Goal: Contribute content: Contribute content

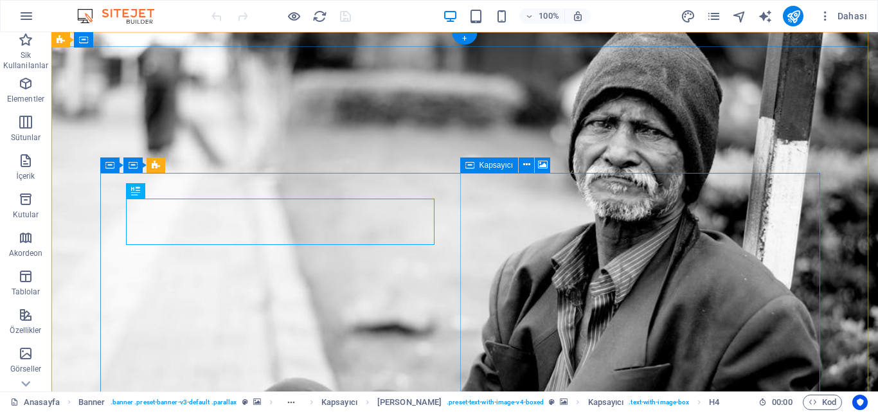
drag, startPoint x: 51, startPoint y: 32, endPoint x: 797, endPoint y: 236, distance: 773.3
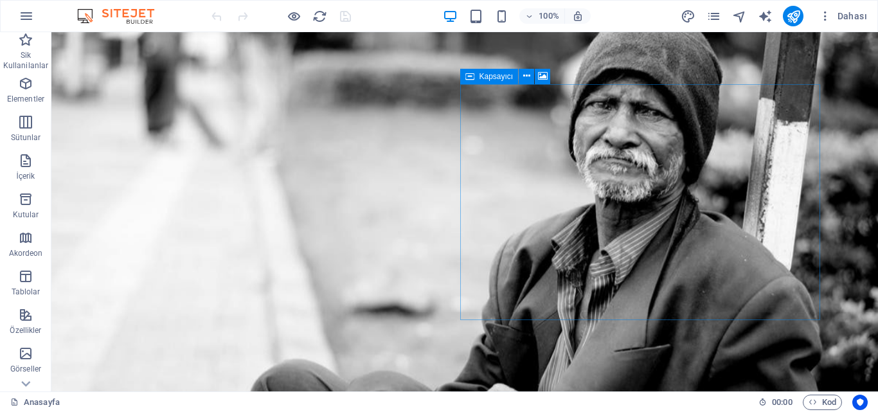
scroll to position [116, 0]
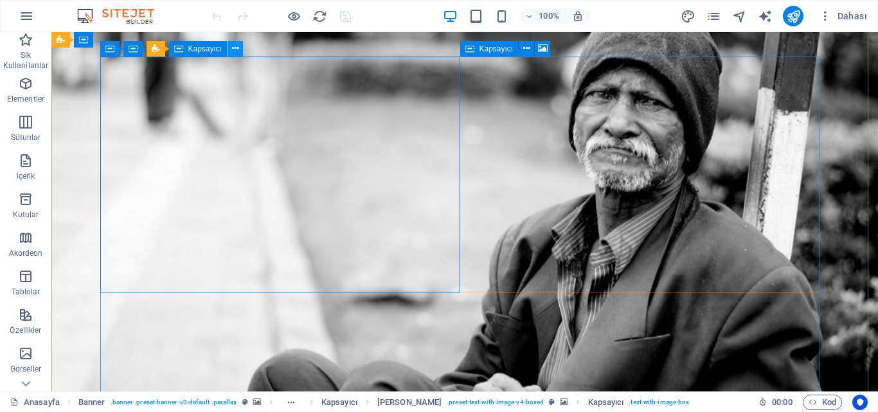
click at [233, 51] on icon at bounding box center [235, 48] width 7 height 13
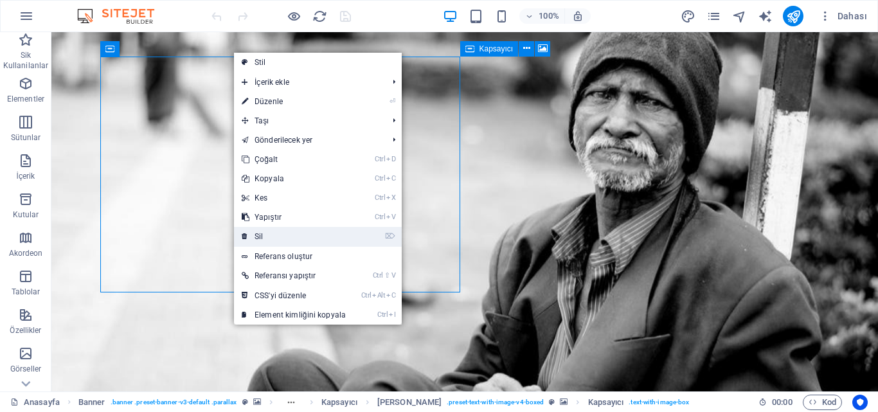
click at [275, 227] on link "⌦ Sil" at bounding box center [294, 236] width 120 height 19
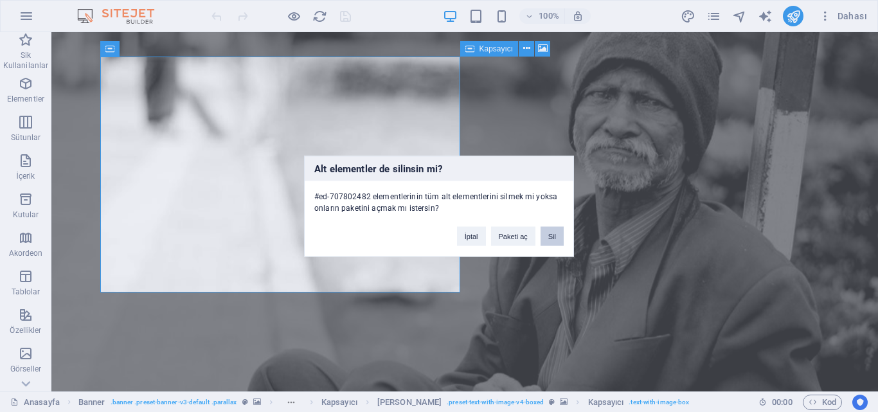
click at [551, 236] on button "Sil" at bounding box center [551, 235] width 23 height 19
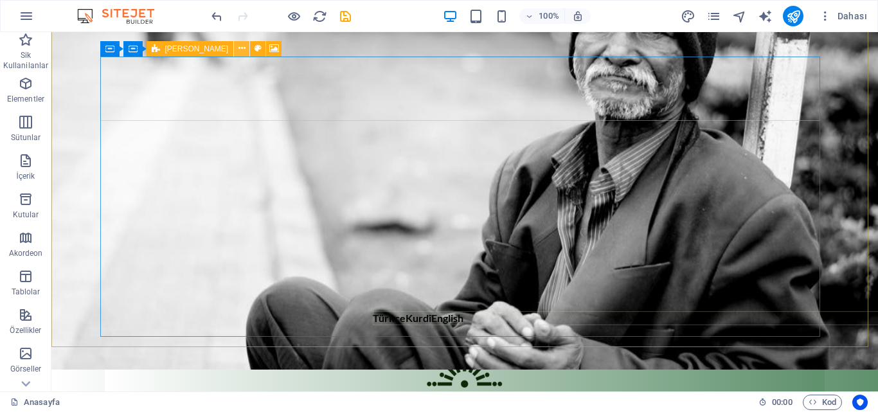
click at [238, 51] on icon at bounding box center [241, 48] width 7 height 13
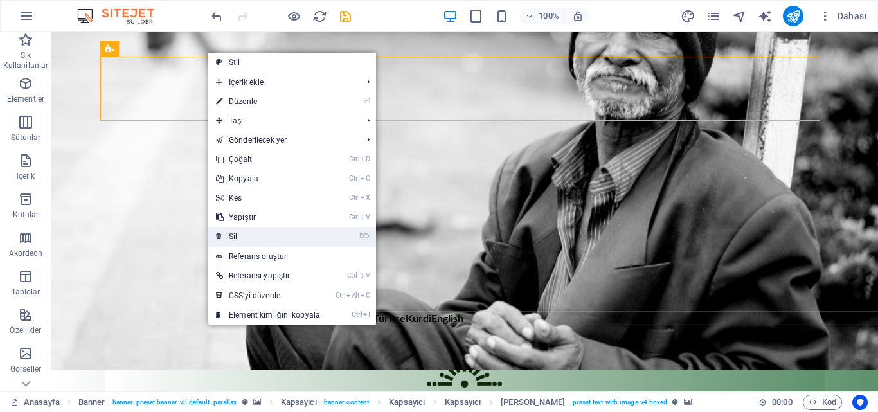
click at [245, 241] on link "⌦ Sil" at bounding box center [268, 236] width 120 height 19
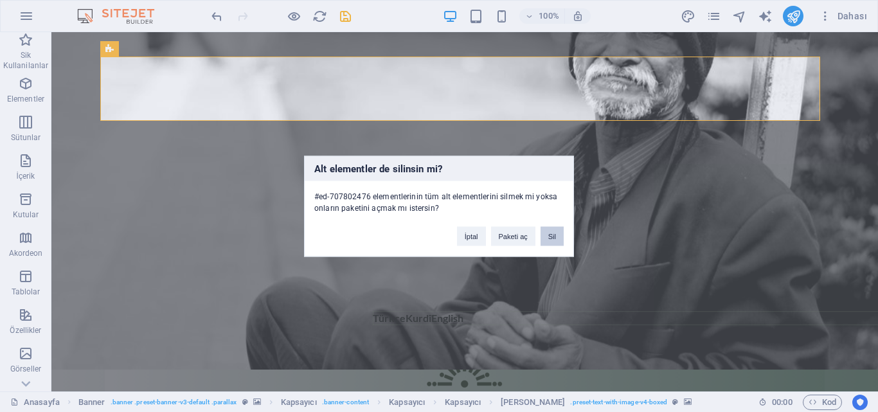
click at [559, 237] on button "Sil" at bounding box center [551, 235] width 23 height 19
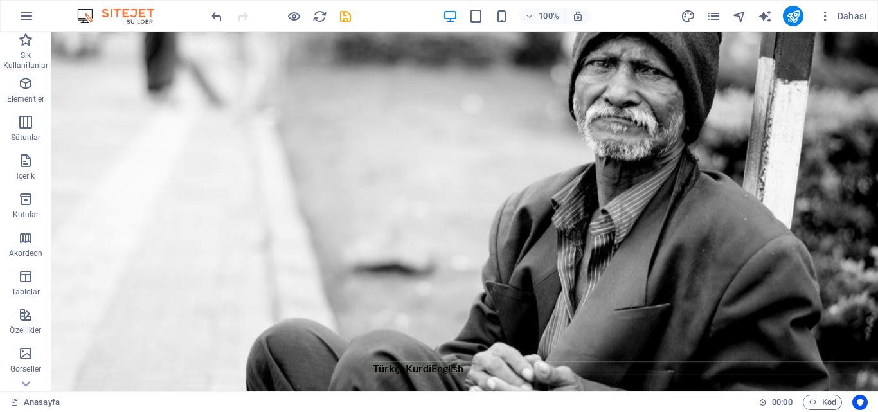
scroll to position [0, 0]
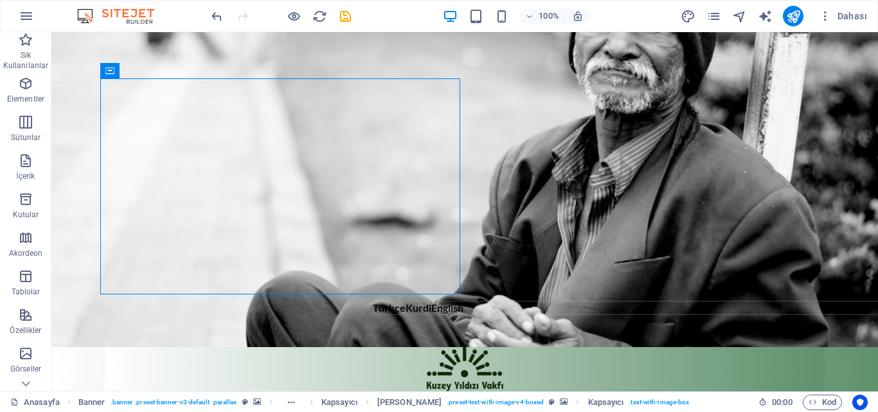
scroll to position [96, 0]
click at [22, 172] on p "İçerik" at bounding box center [25, 176] width 19 height 10
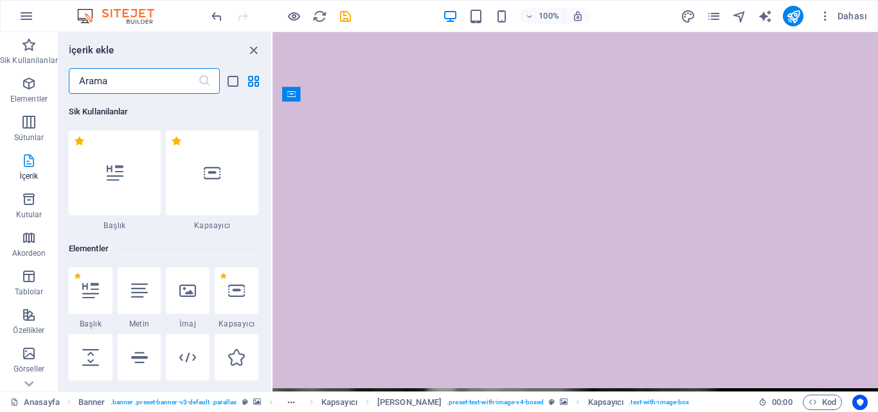
click at [22, 172] on p "İçerik" at bounding box center [28, 176] width 19 height 10
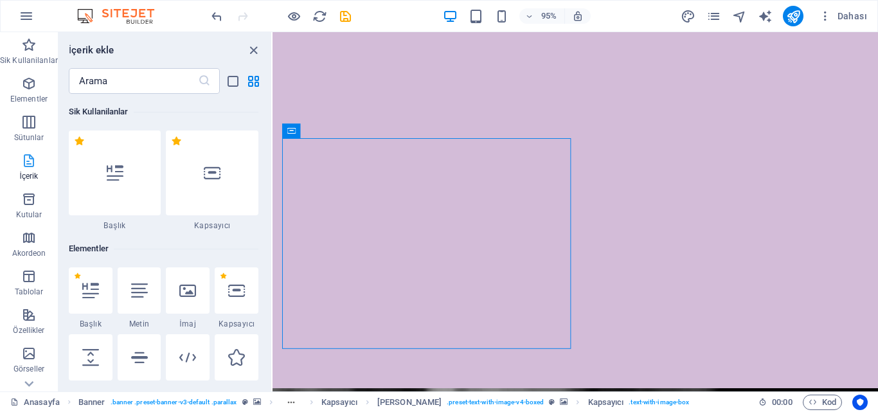
scroll to position [943, 0]
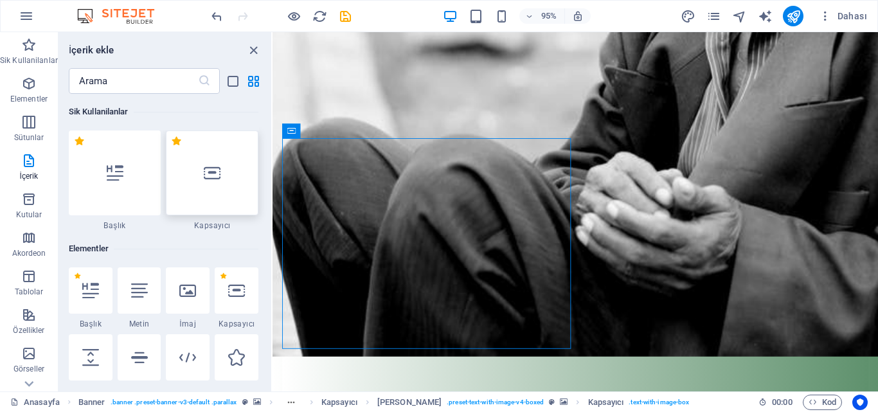
click at [231, 163] on div at bounding box center [212, 172] width 93 height 85
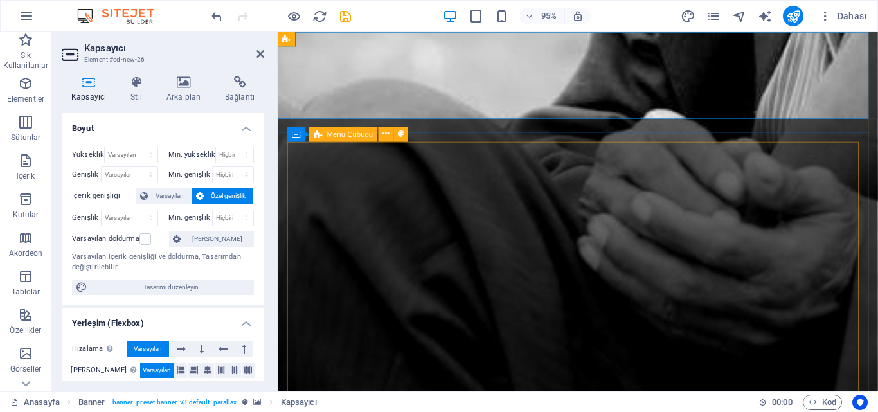
scroll to position [0, 0]
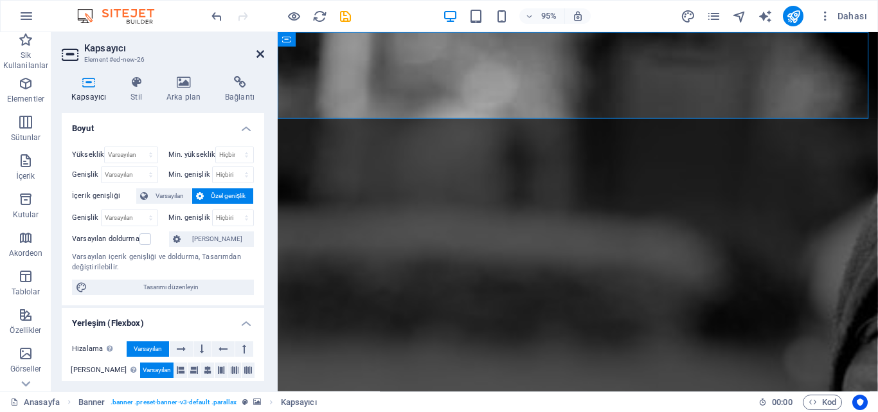
click at [261, 53] on icon at bounding box center [260, 54] width 8 height 10
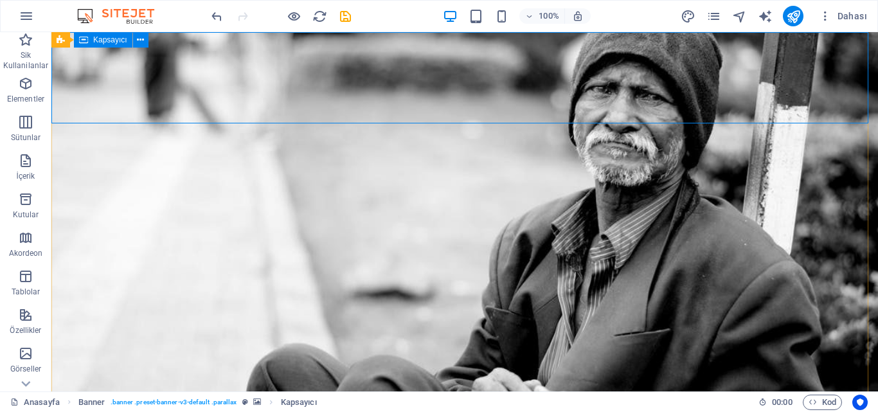
drag, startPoint x: 84, startPoint y: 39, endPoint x: 62, endPoint y: 44, distance: 22.9
click at [62, 44] on div "Banner" at bounding box center [60, 39] width 19 height 15
click at [62, 44] on icon at bounding box center [61, 39] width 8 height 15
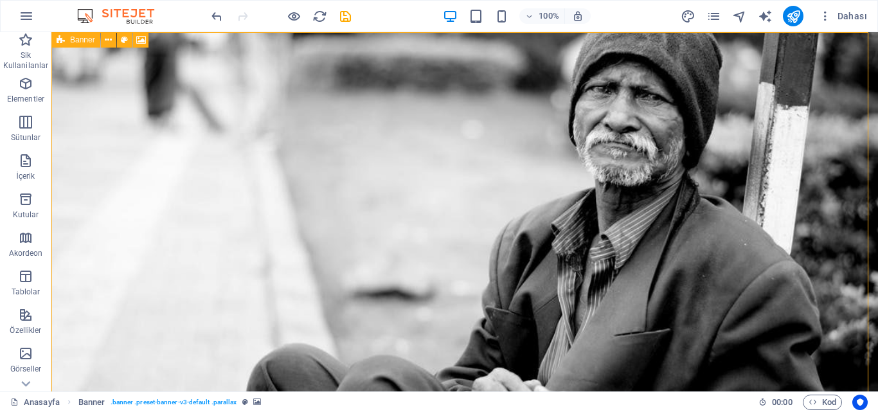
drag, startPoint x: 62, startPoint y: 44, endPoint x: 66, endPoint y: 35, distance: 9.2
click at [66, 35] on div "Banner" at bounding box center [75, 39] width 49 height 15
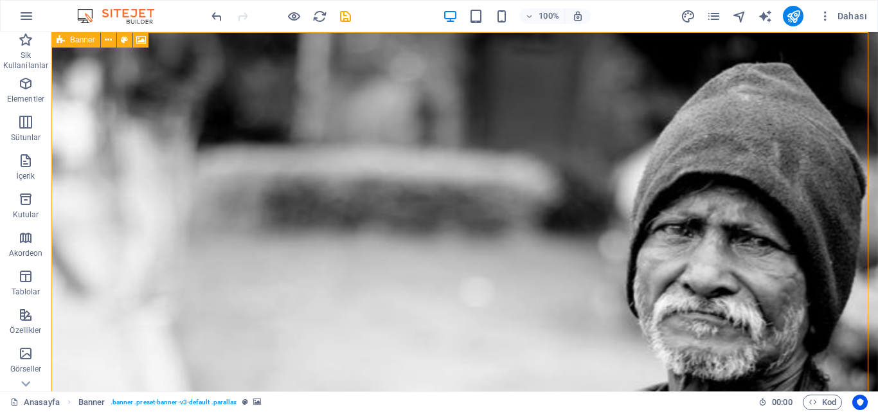
select select "vh"
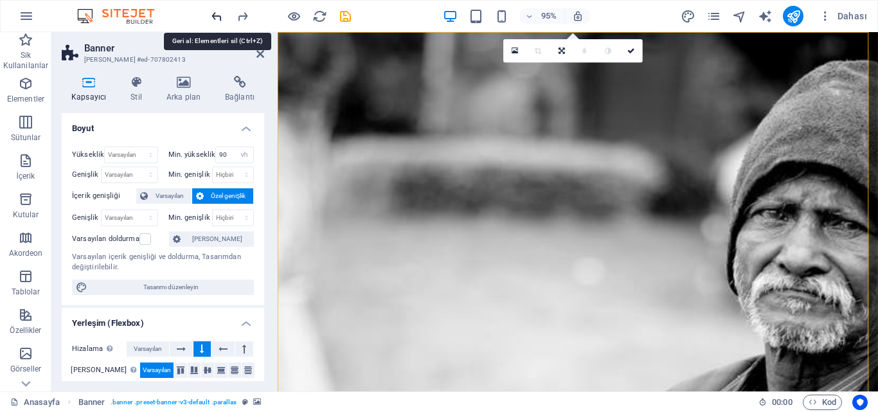
click at [214, 13] on icon "undo" at bounding box center [216, 16] width 15 height 15
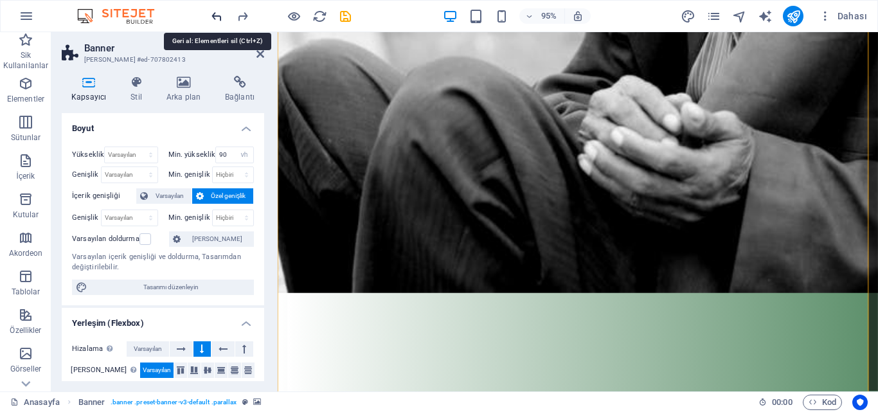
scroll to position [903, 0]
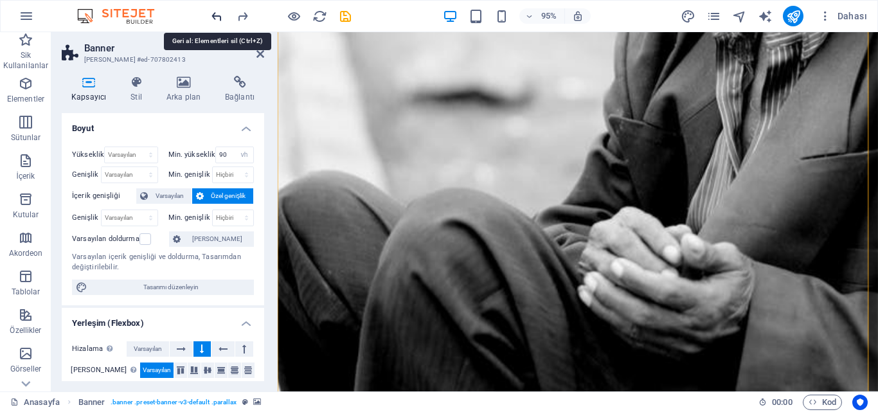
click at [214, 13] on icon "undo" at bounding box center [216, 16] width 15 height 15
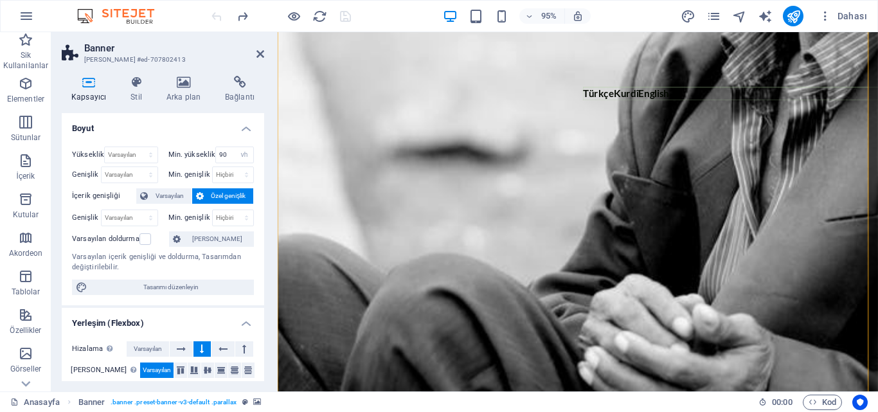
click at [220, 14] on div at bounding box center [281, 16] width 144 height 21
click at [258, 53] on icon at bounding box center [260, 54] width 8 height 10
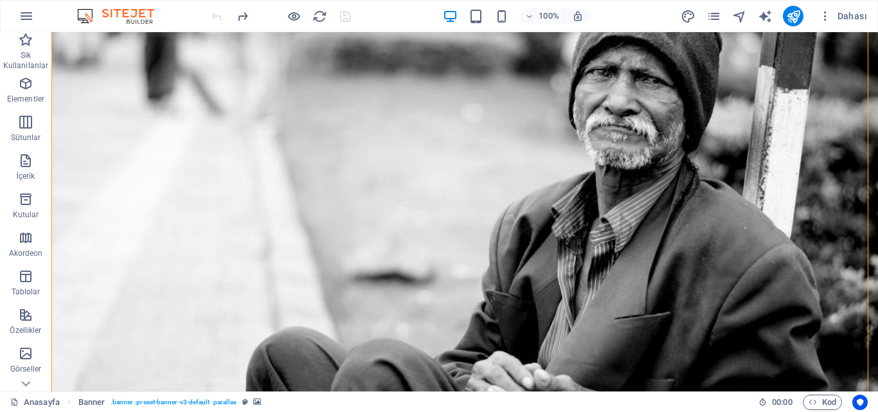
scroll to position [103, 0]
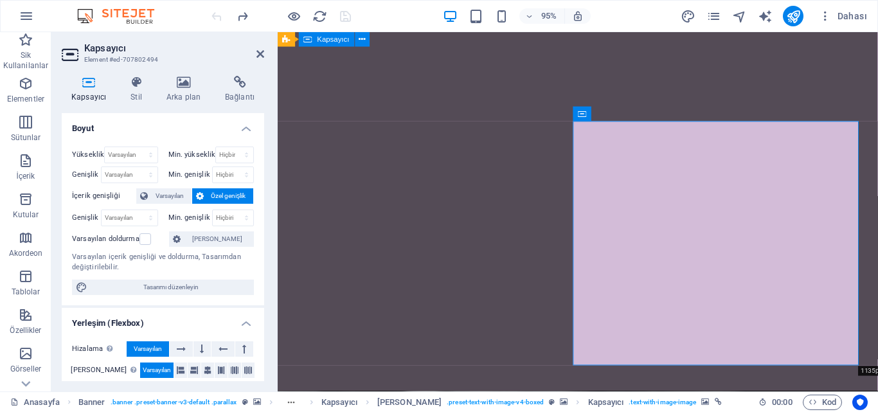
scroll to position [961, 0]
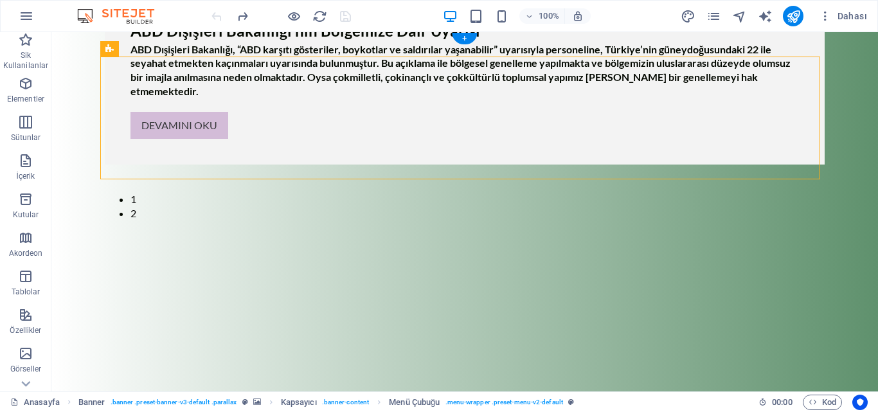
scroll to position [0, 0]
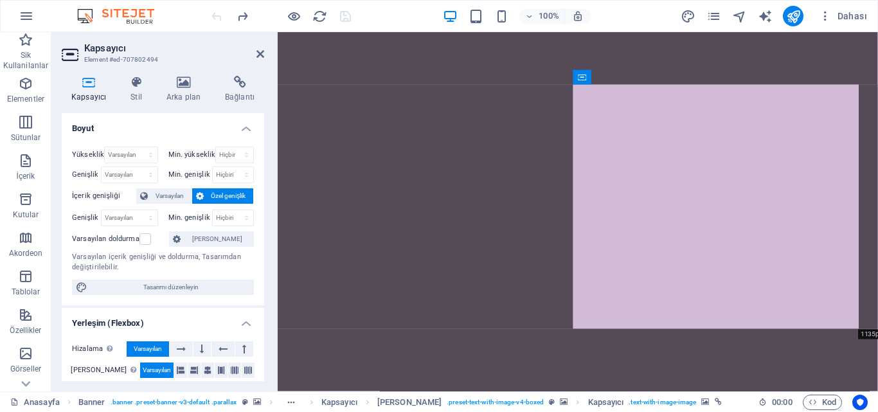
scroll to position [961, 0]
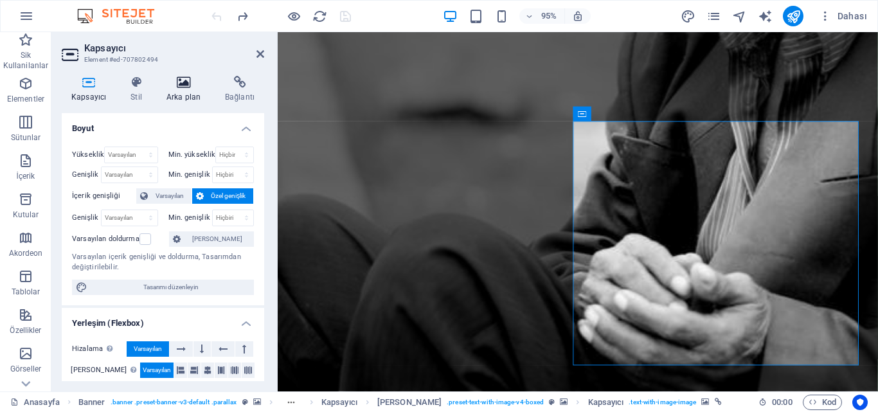
click at [177, 85] on icon at bounding box center [183, 82] width 53 height 13
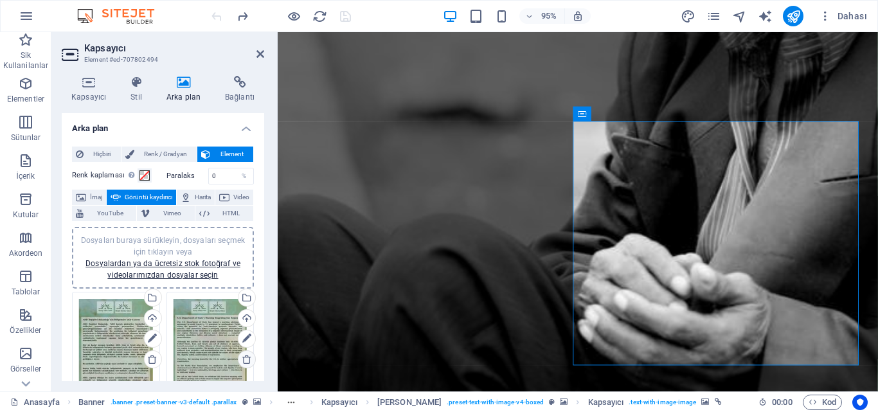
click at [244, 355] on icon at bounding box center [247, 359] width 10 height 10
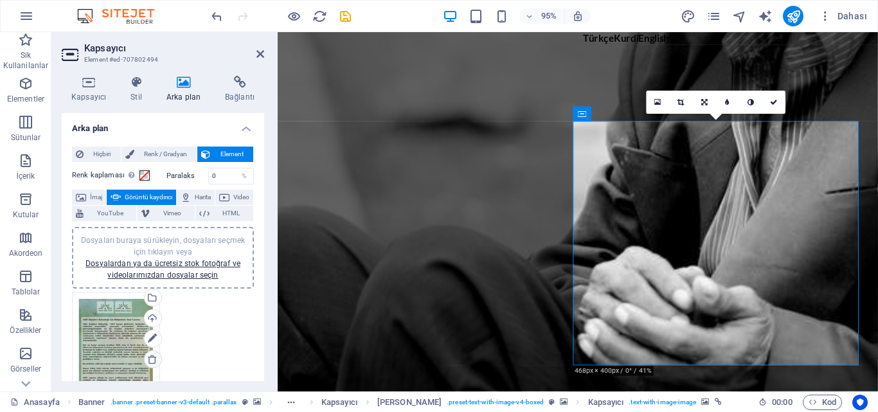
click at [154, 355] on icon at bounding box center [152, 359] width 10 height 10
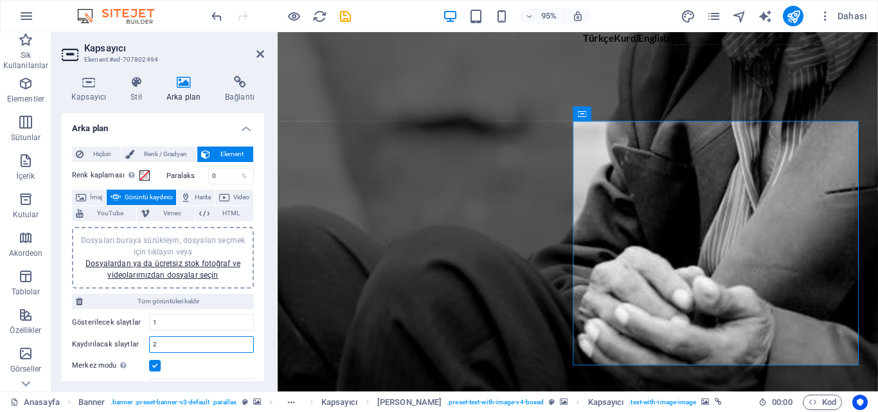
click at [170, 344] on input "2" at bounding box center [201, 344] width 103 height 15
click at [155, 366] on label at bounding box center [155, 366] width 12 height 12
click at [0, 0] on input "Merkez modu Kısmen önceki/sonraki slaytla ortalanmış görünümü etkinleştirir. Te…" at bounding box center [0, 0] width 0 height 0
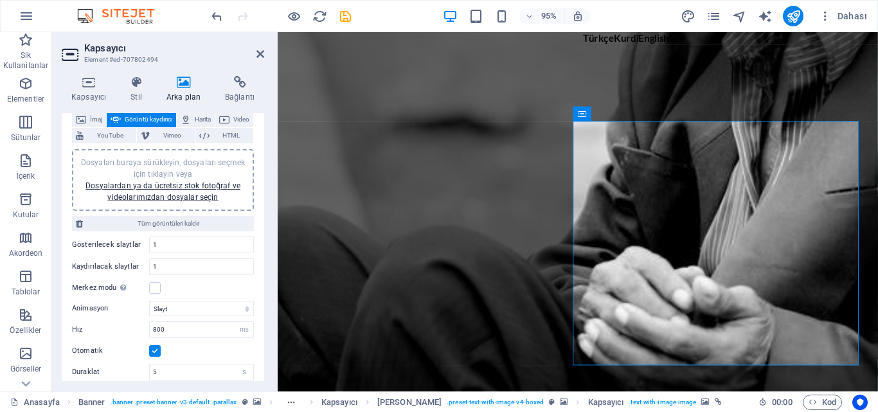
scroll to position [82, 0]
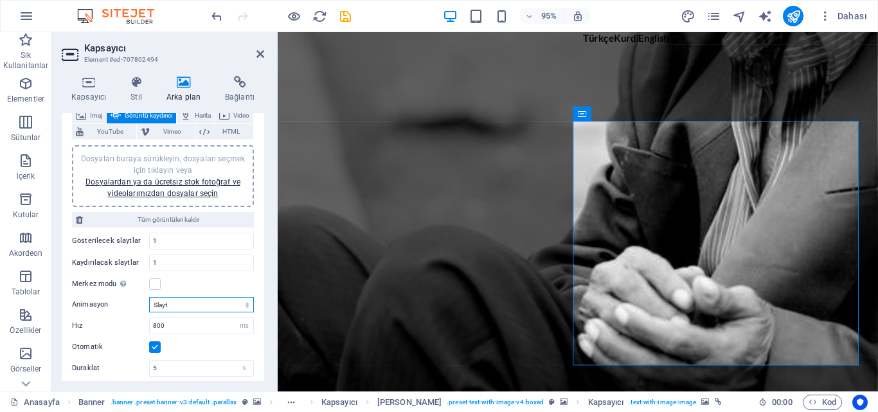
click at [211, 303] on select "Slayt Solma" at bounding box center [201, 304] width 105 height 15
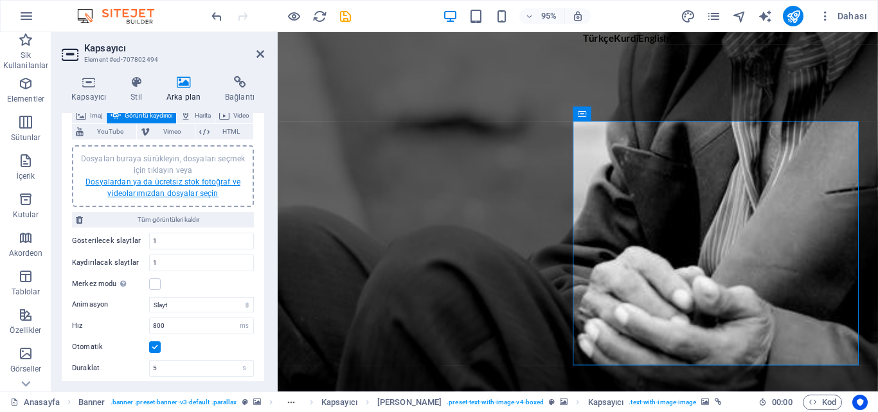
click at [178, 190] on link "Dosyalardan ya da ücretsiz stok fotoğraf ve videolarımızdan dosyalar seçin" at bounding box center [162, 187] width 155 height 21
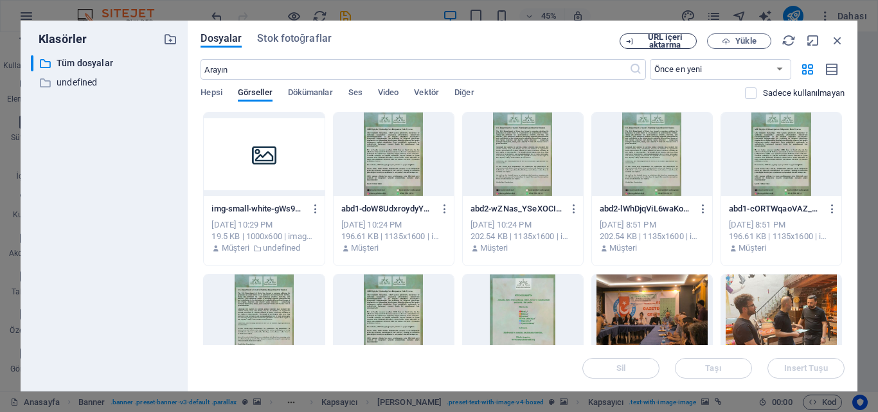
click at [659, 39] on span "URL içeri aktarma" at bounding box center [665, 40] width 52 height 15
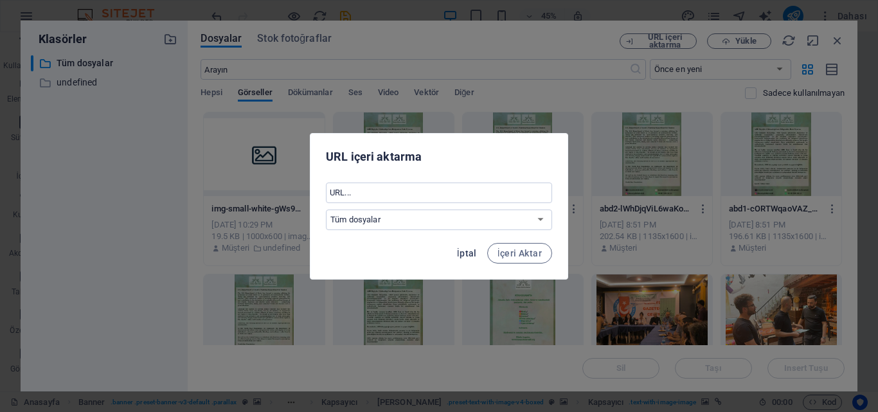
click at [468, 252] on span "İptal" at bounding box center [467, 253] width 20 height 10
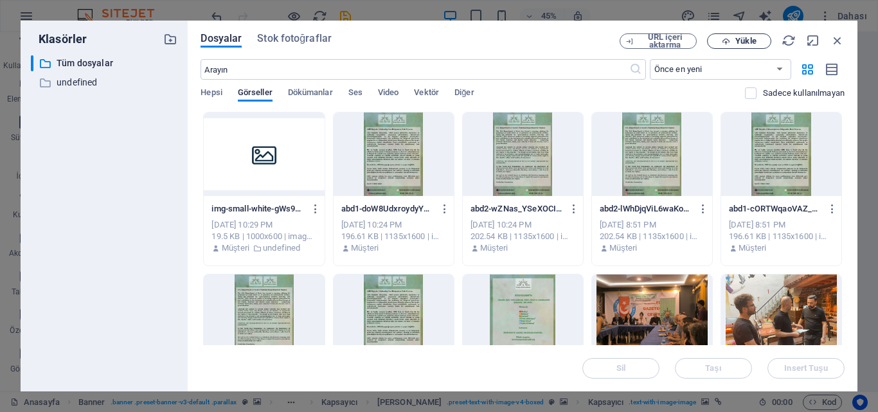
click at [725, 44] on icon "button" at bounding box center [726, 41] width 8 height 8
type input "1"
click at [735, 40] on span "Yükle" at bounding box center [745, 41] width 21 height 8
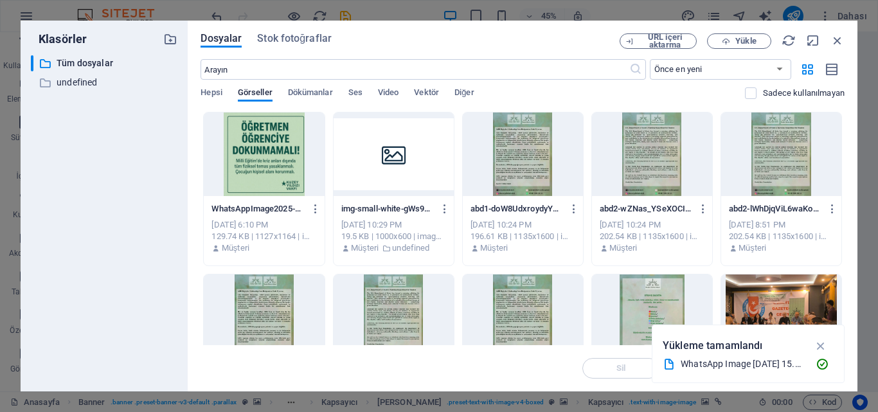
click at [252, 154] on div at bounding box center [264, 154] width 120 height 84
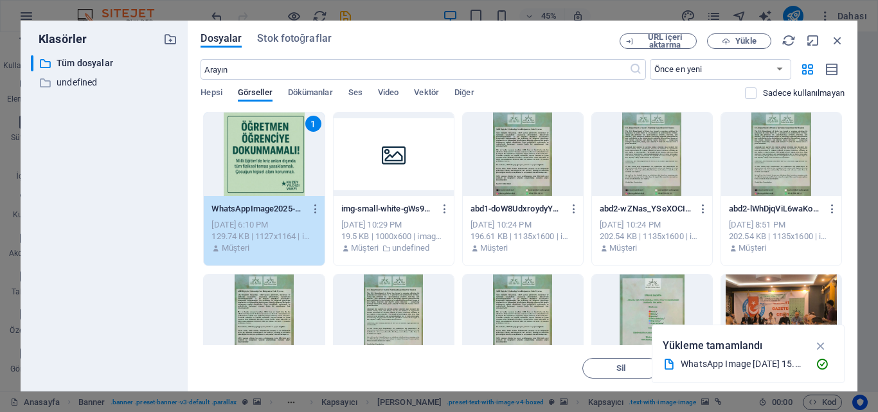
click at [252, 154] on div "1" at bounding box center [264, 154] width 120 height 84
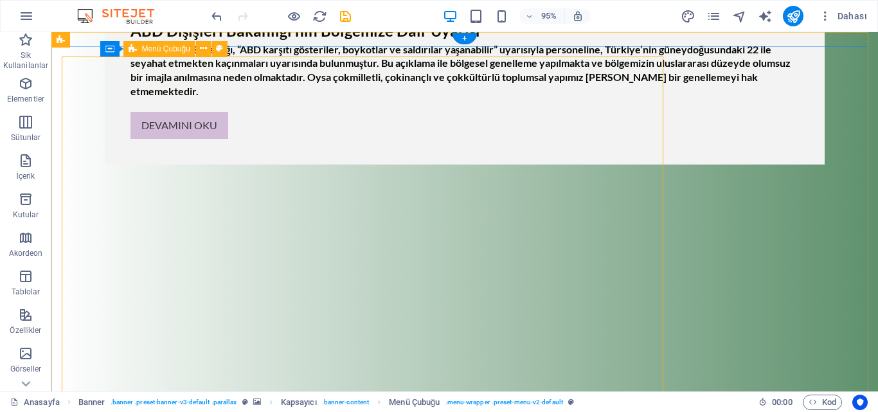
scroll to position [0, 0]
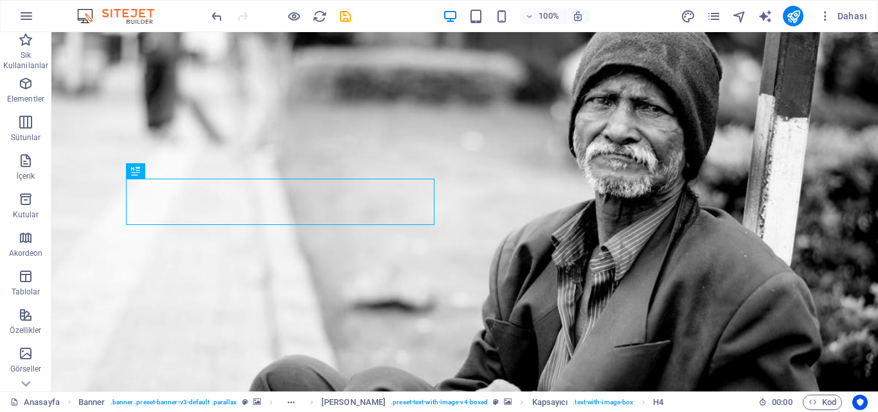
scroll to position [72, 0]
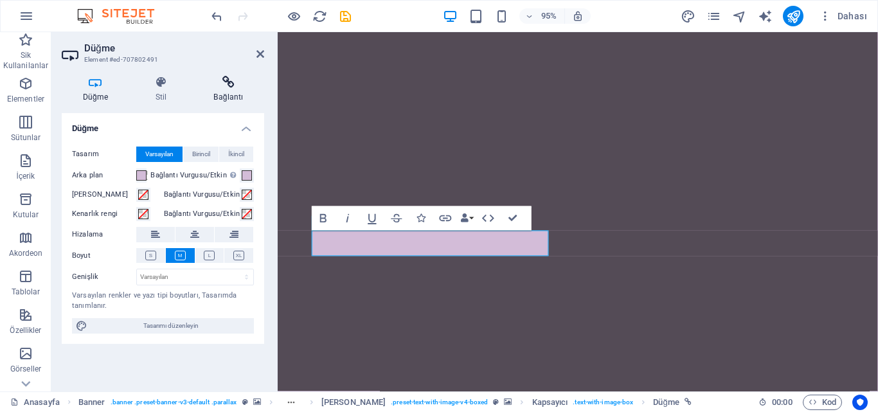
scroll to position [1050, 0]
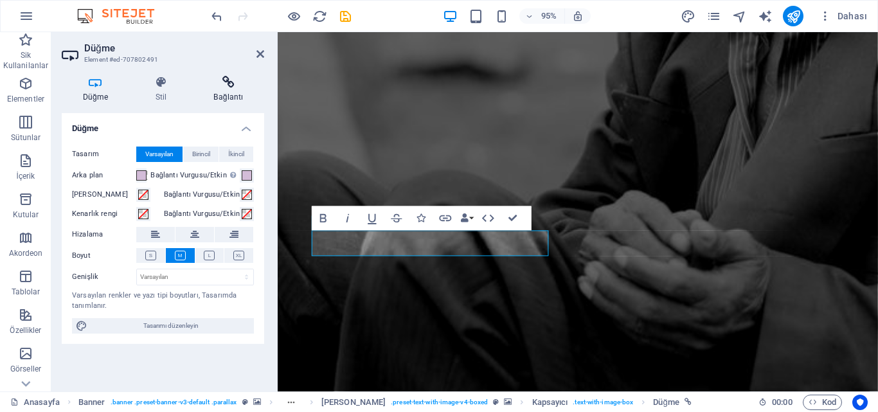
click at [231, 82] on icon at bounding box center [228, 82] width 71 height 13
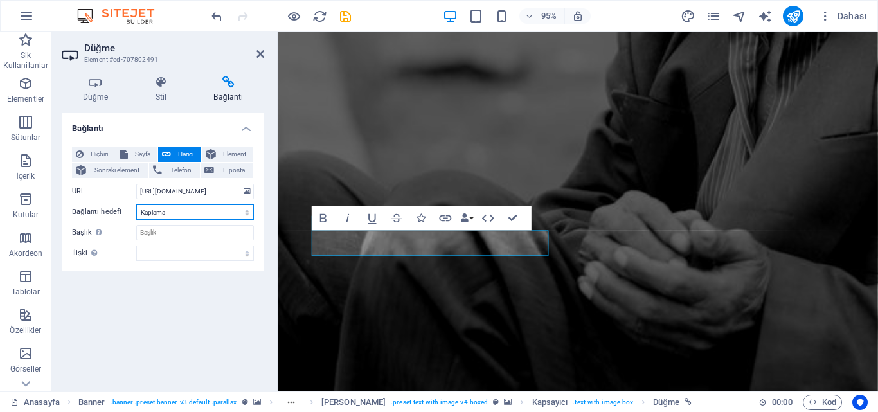
click at [170, 208] on select "Yeni sekme Aynı sekme Kaplama" at bounding box center [195, 211] width 118 height 15
select select "blank"
click at [136, 204] on select "Yeni sekme Aynı sekme Kaplama" at bounding box center [195, 211] width 118 height 15
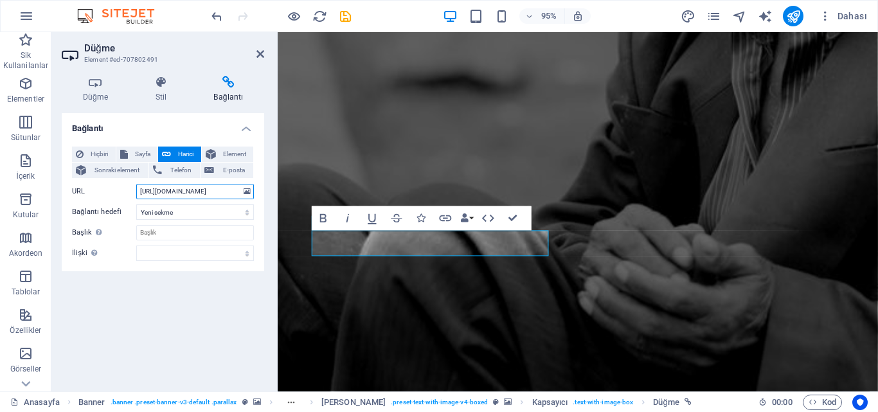
click at [189, 192] on input "[URL][DOMAIN_NAME]" at bounding box center [195, 191] width 118 height 15
paste input "[DOMAIN_NAME][URL]"
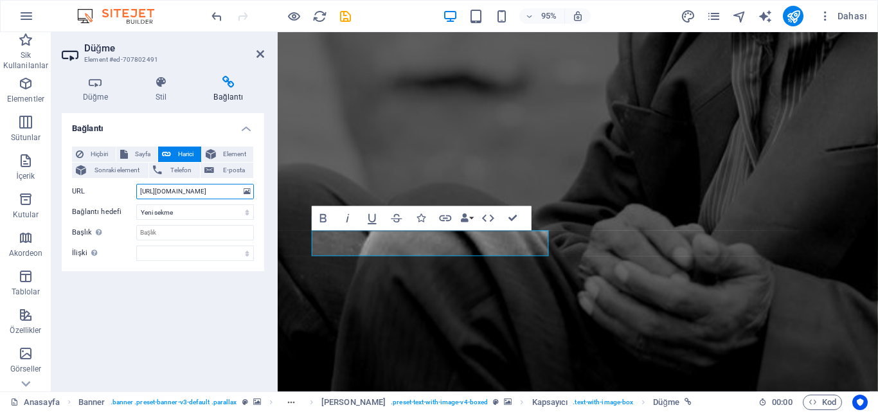
type input "[URL][DOMAIN_NAME]"
click at [215, 319] on div "Bağlantı Hiçbiri Sayfa Harici Element Sonraki element Telefon E-posta Sayfa Ana…" at bounding box center [163, 247] width 202 height 268
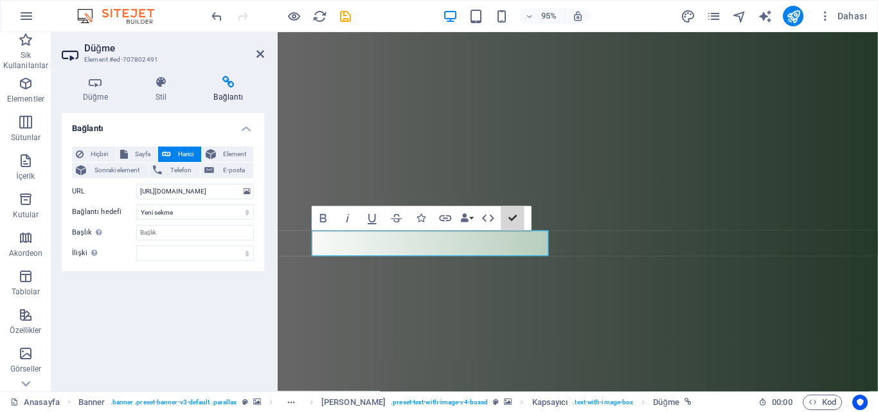
scroll to position [169, 0]
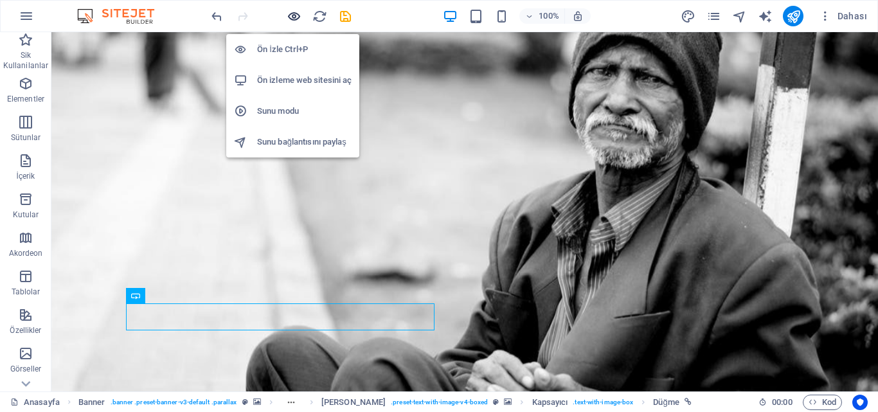
click at [294, 17] on icon "button" at bounding box center [294, 16] width 15 height 15
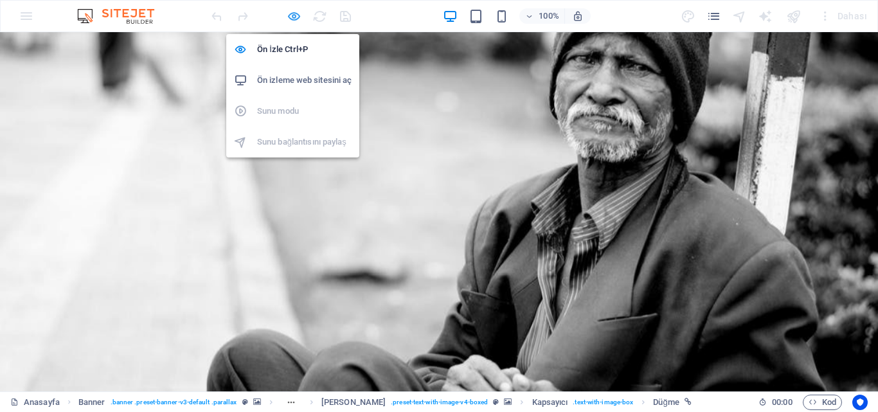
click at [294, 17] on icon "button" at bounding box center [294, 16] width 15 height 15
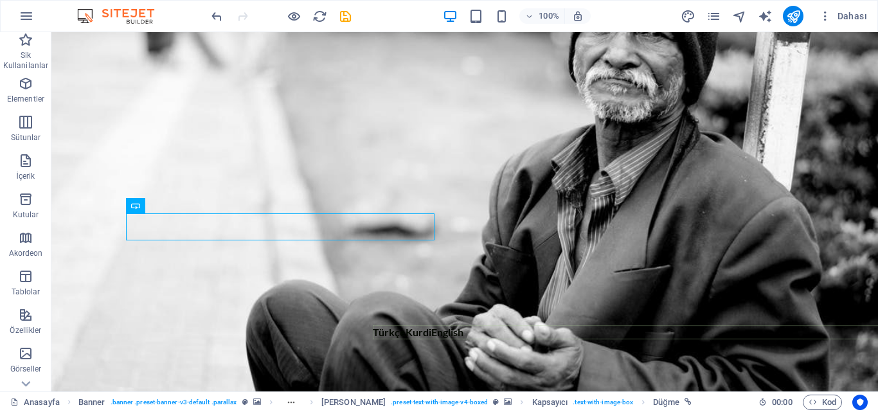
scroll to position [202, 0]
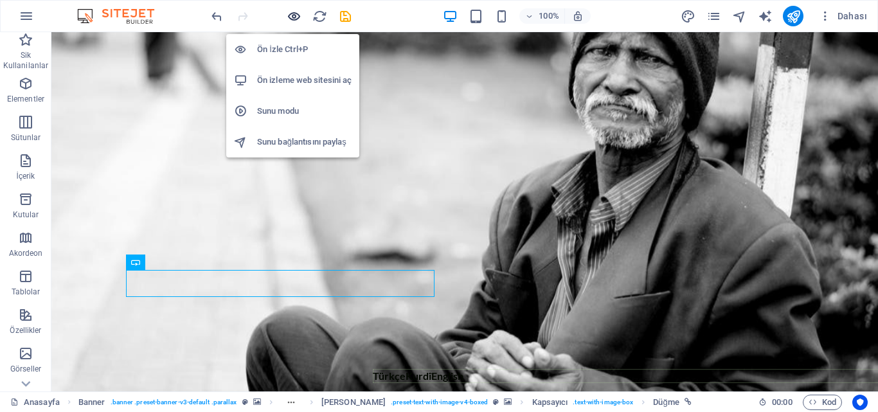
click at [288, 15] on icon "button" at bounding box center [294, 16] width 15 height 15
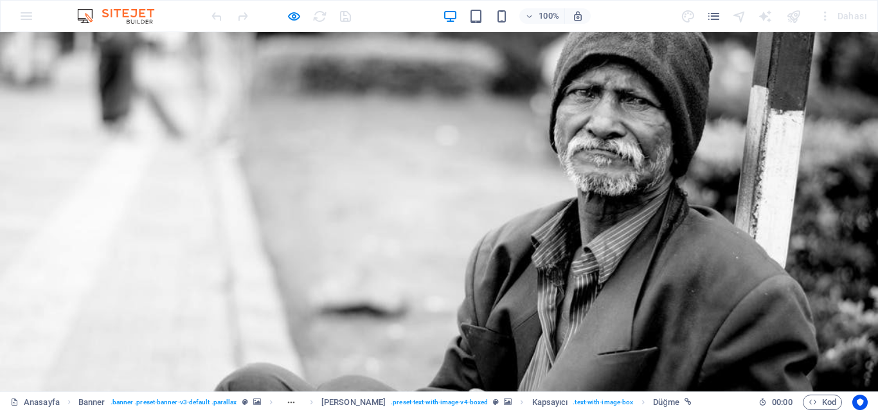
scroll to position [0, 0]
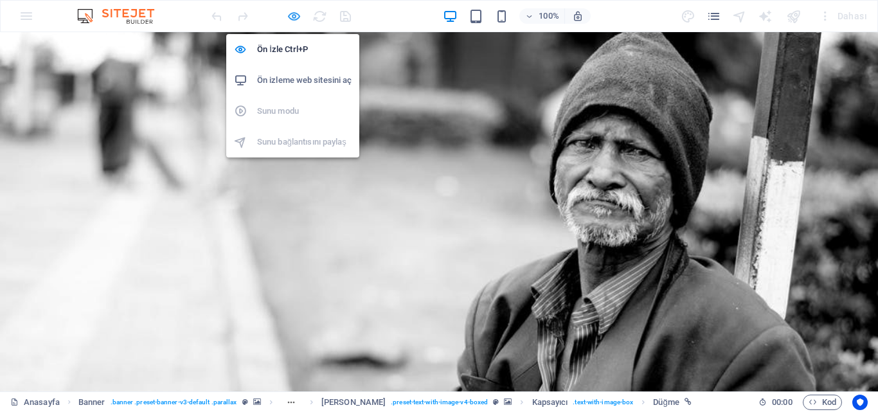
click at [292, 16] on icon "button" at bounding box center [294, 16] width 15 height 15
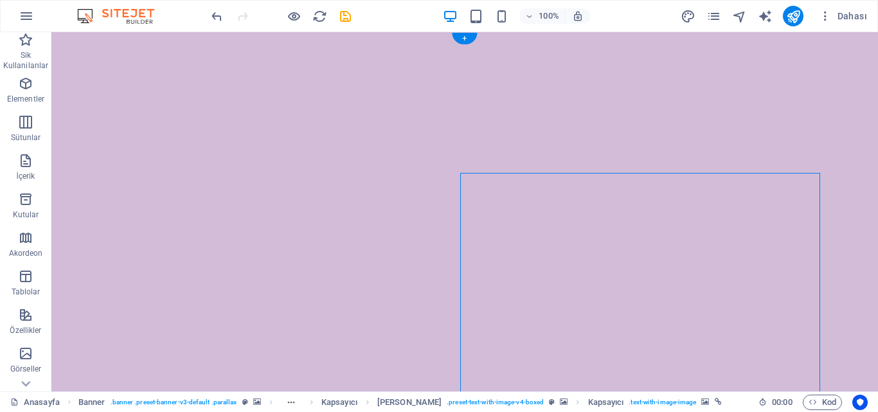
select select "ms"
select select "s"
select select "progressive"
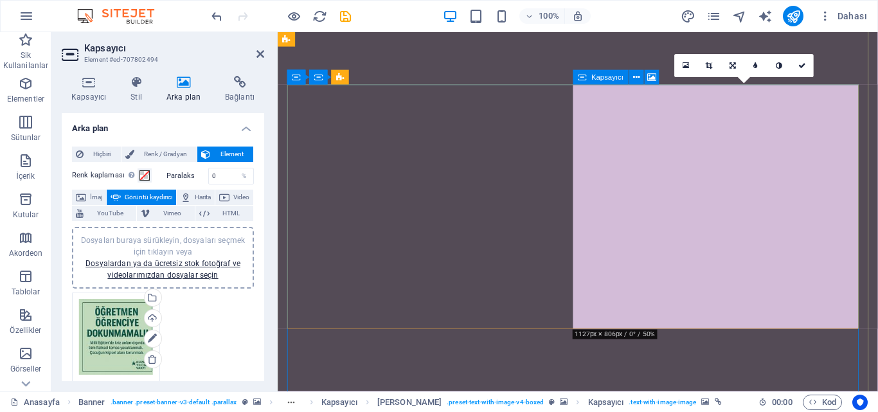
scroll to position [961, 0]
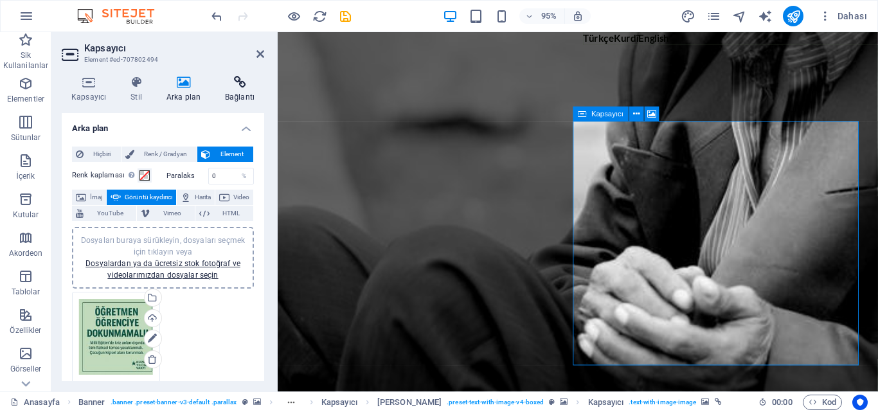
click at [239, 84] on icon at bounding box center [239, 82] width 49 height 13
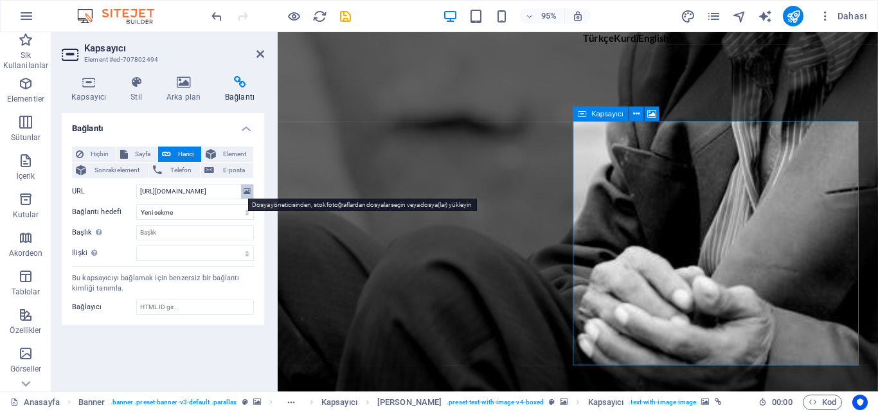
click at [246, 192] on icon at bounding box center [247, 191] width 7 height 14
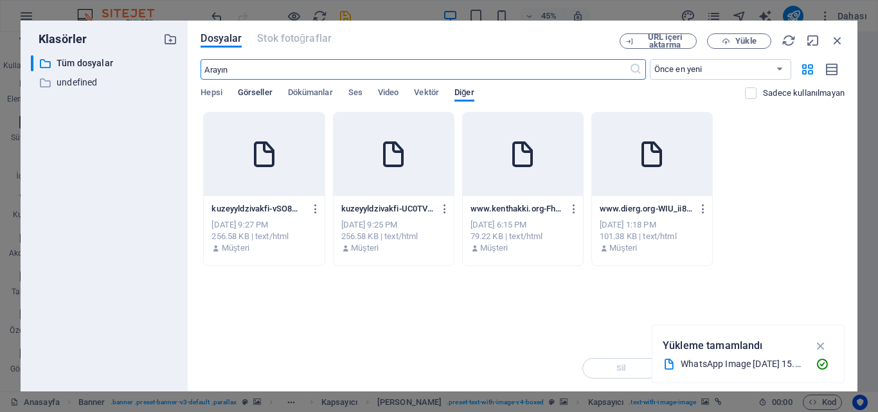
click at [249, 96] on span "Görseller" at bounding box center [255, 94] width 35 height 18
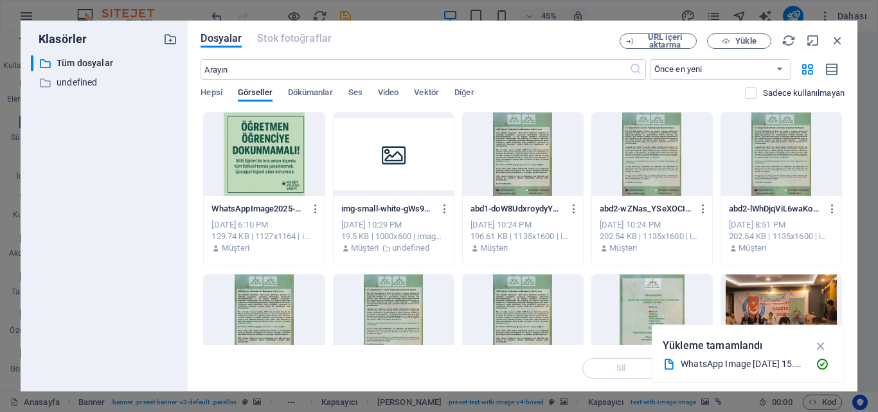
click at [266, 156] on div at bounding box center [264, 154] width 120 height 84
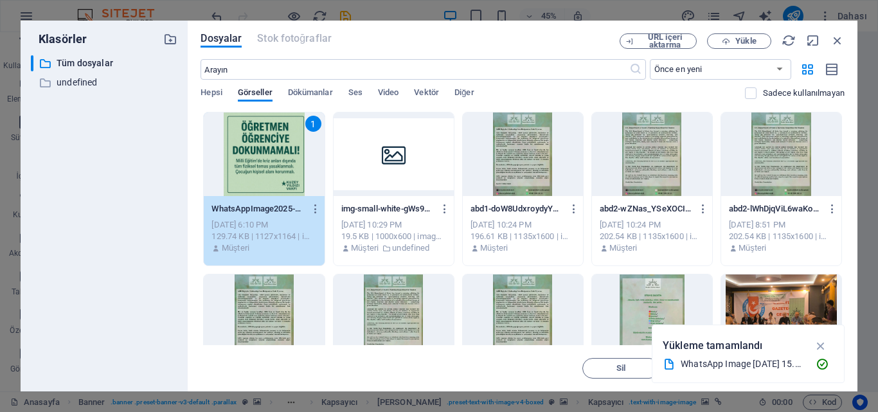
click at [266, 156] on div "1" at bounding box center [264, 154] width 120 height 84
type input "[URL][DOMAIN_NAME]"
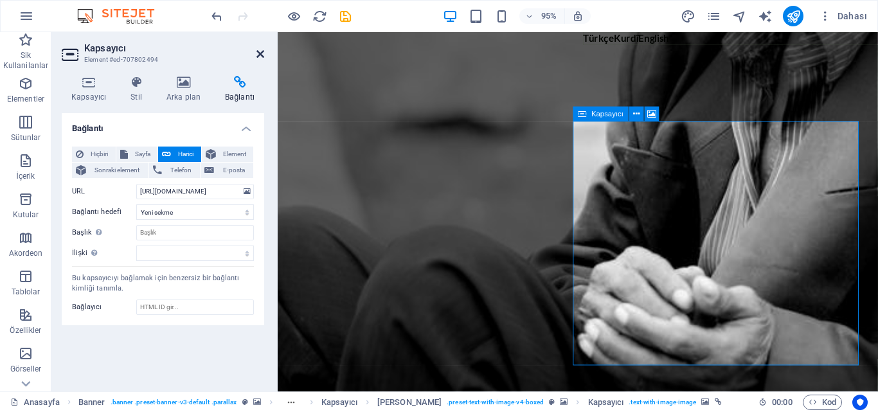
click at [260, 51] on icon at bounding box center [260, 54] width 8 height 10
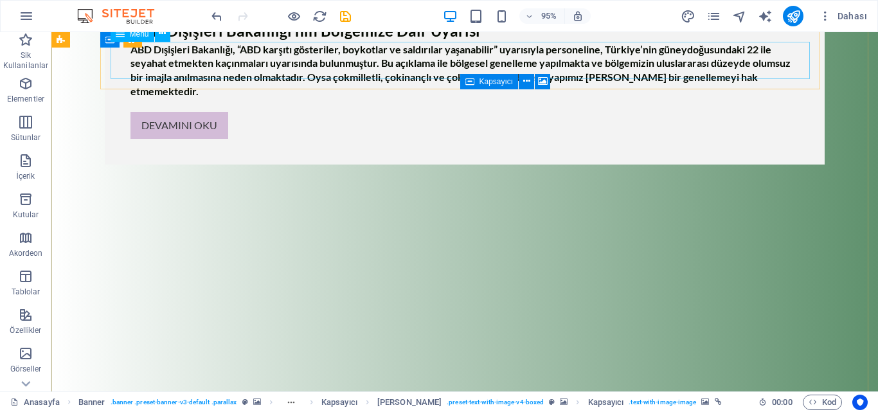
scroll to position [90, 0]
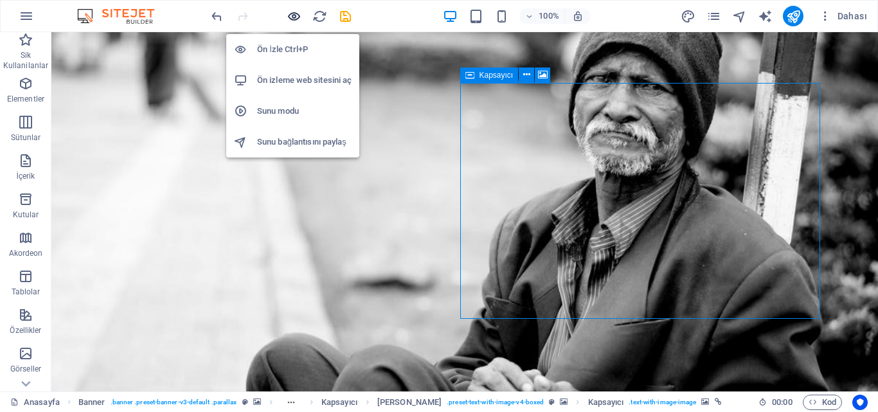
click at [297, 12] on icon "button" at bounding box center [294, 16] width 15 height 15
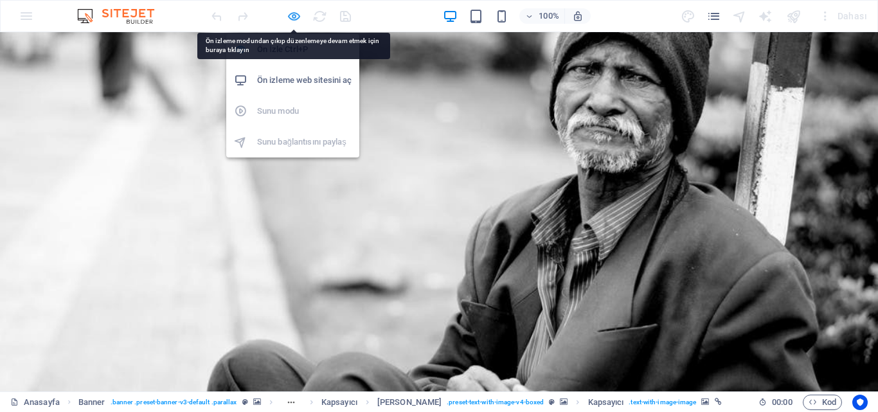
click at [294, 12] on icon "button" at bounding box center [294, 16] width 15 height 15
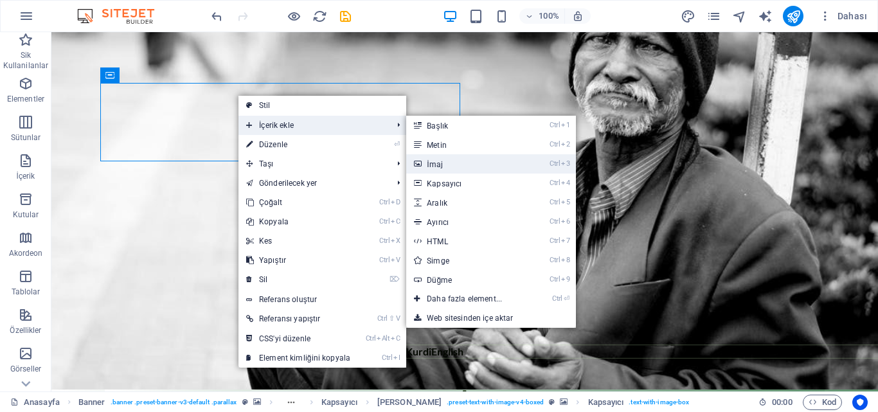
click at [449, 162] on link "Ctrl 3 İmaj" at bounding box center [466, 163] width 121 height 19
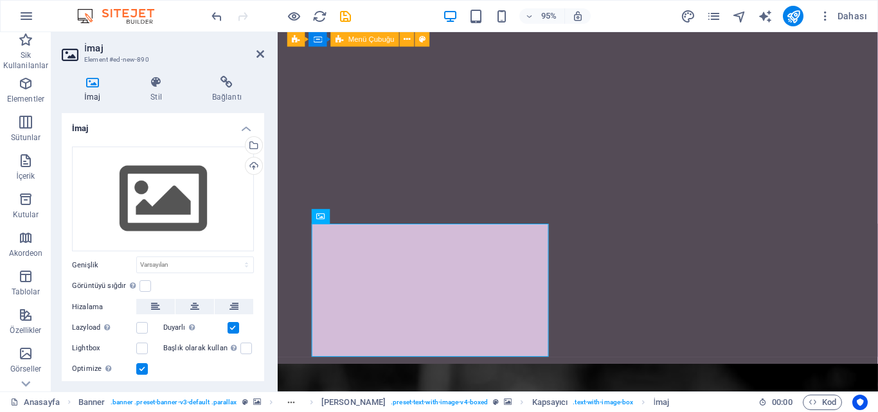
scroll to position [878, 0]
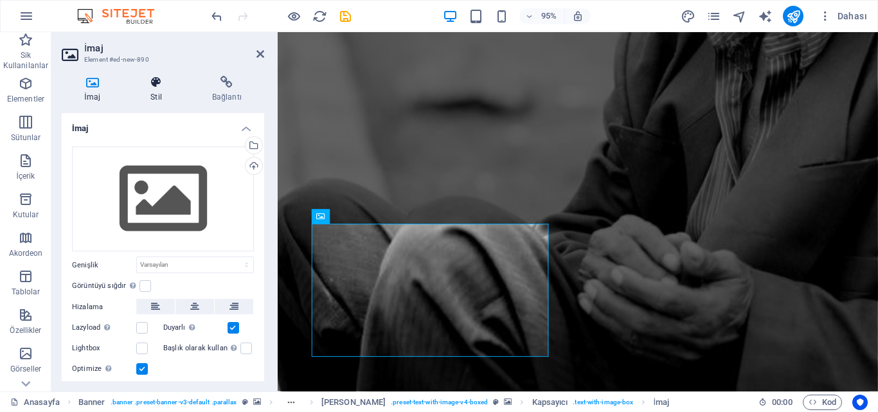
click at [165, 87] on icon at bounding box center [156, 82] width 57 height 13
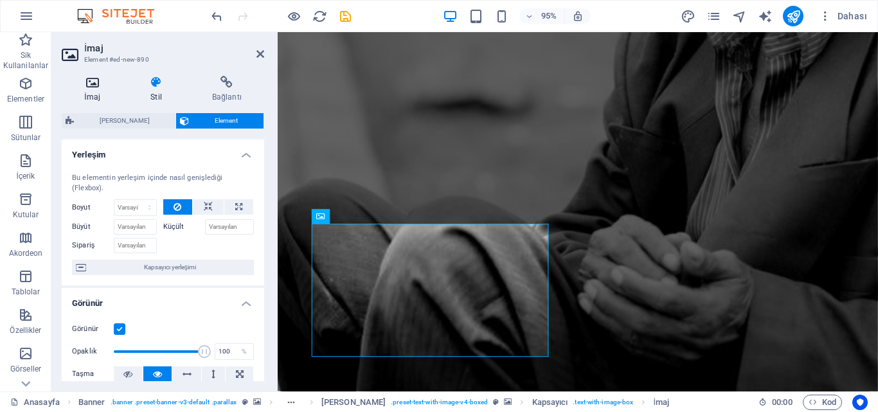
click at [96, 89] on h4 "İmaj" at bounding box center [95, 89] width 66 height 27
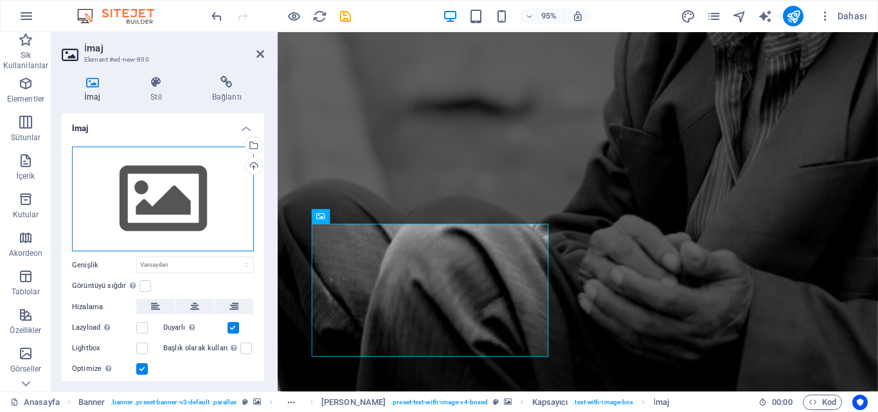
click at [166, 193] on div "Dosyaları buraya sürükleyin, dosyaları seçmek için tıklayın veya Dosyalardan ya…" at bounding box center [163, 199] width 182 height 105
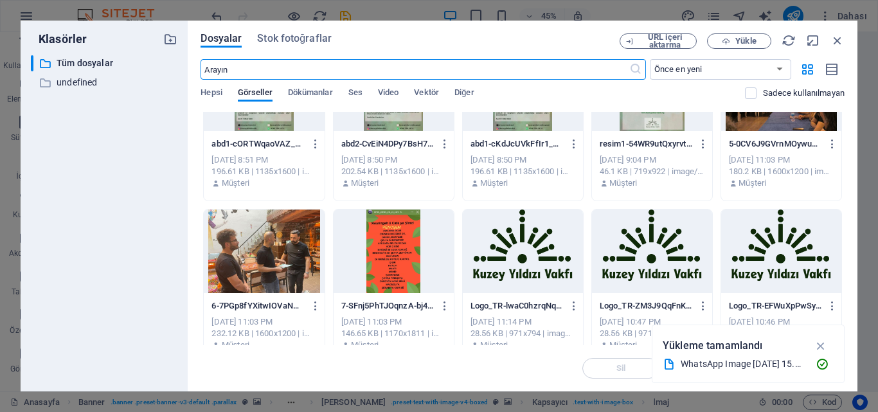
scroll to position [0, 0]
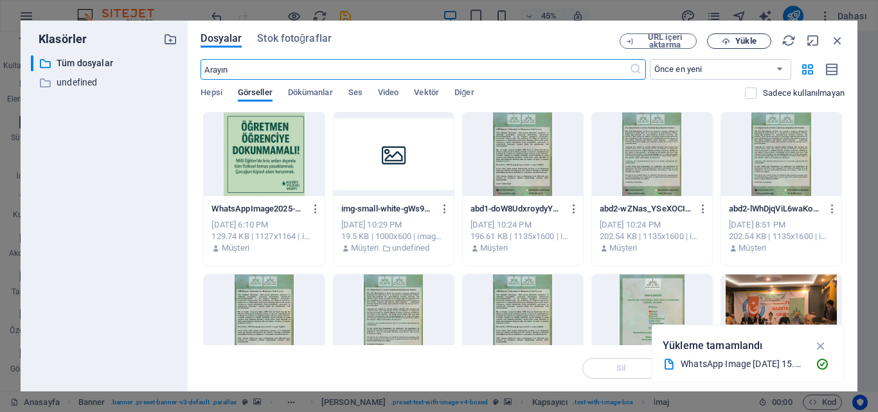
click at [725, 40] on icon "button" at bounding box center [726, 41] width 8 height 8
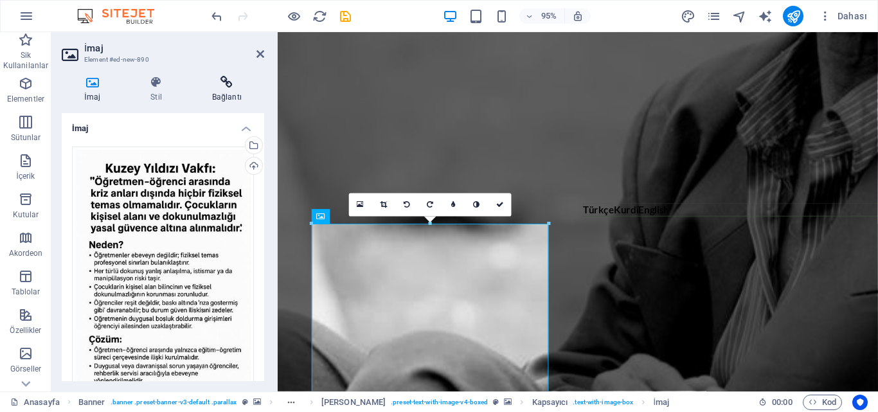
click at [227, 85] on icon at bounding box center [227, 82] width 75 height 13
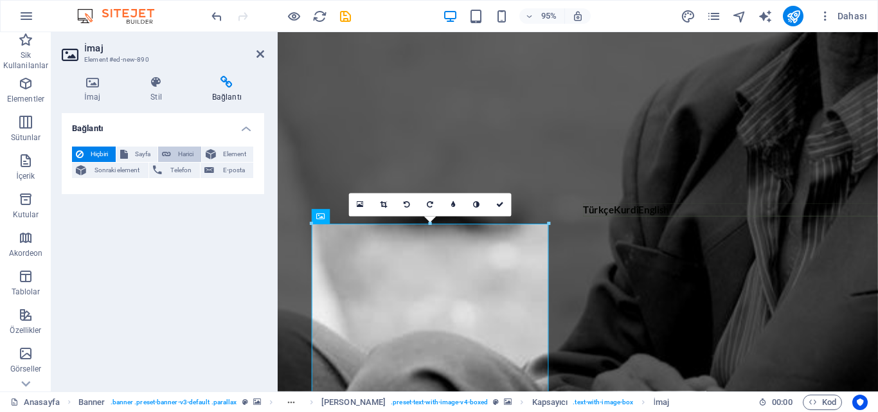
click at [180, 153] on span "Harici" at bounding box center [186, 154] width 22 height 15
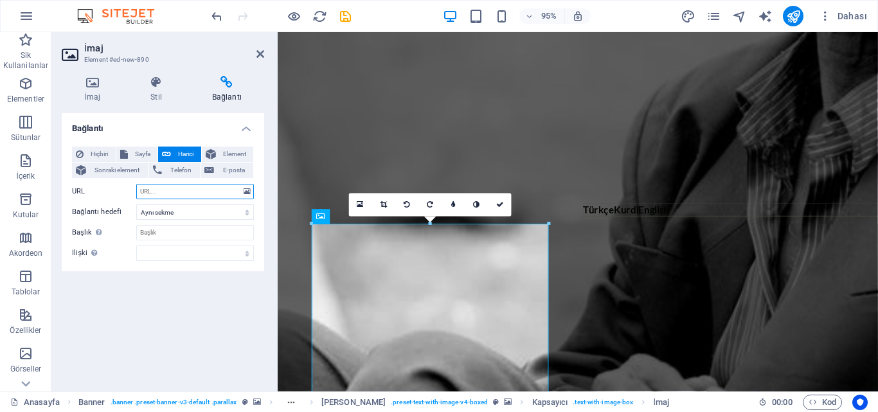
select select "blank"
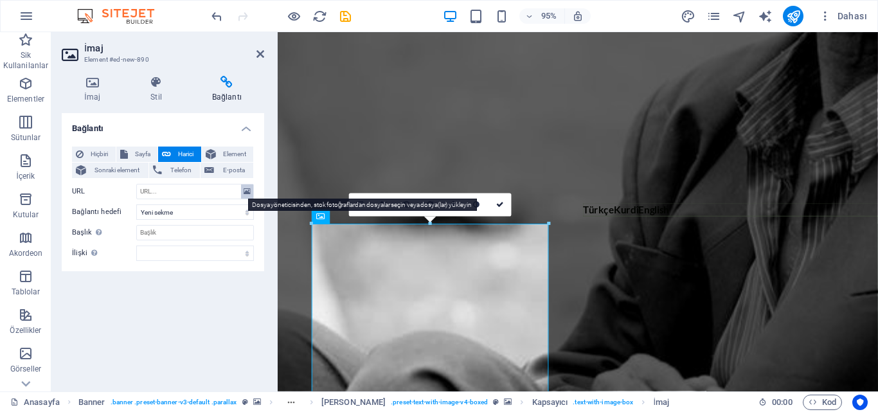
click at [251, 193] on button at bounding box center [247, 191] width 12 height 14
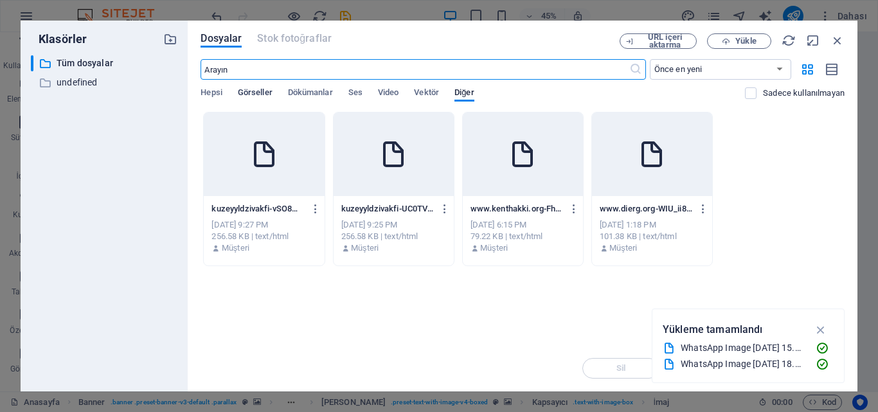
click at [269, 89] on span "Görseller" at bounding box center [255, 94] width 35 height 18
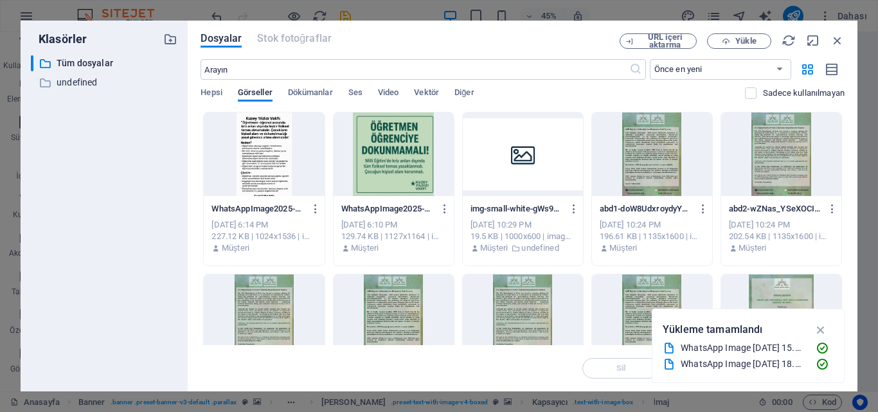
click at [258, 141] on div at bounding box center [264, 154] width 120 height 84
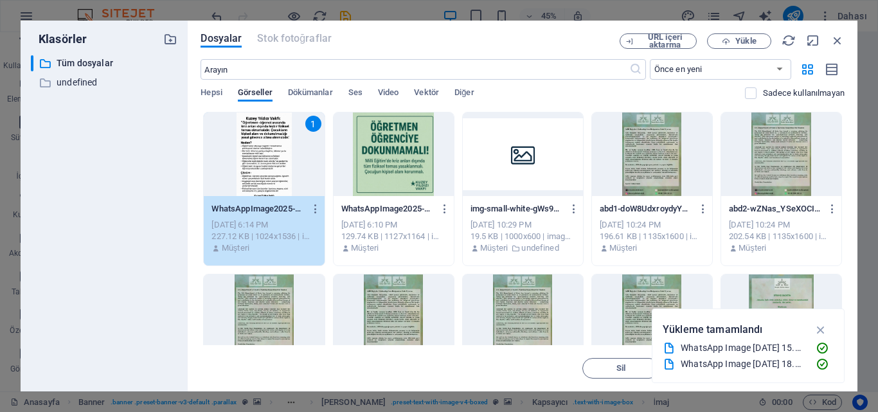
drag, startPoint x: 258, startPoint y: 141, endPoint x: 41, endPoint y: 131, distance: 217.4
click at [258, 141] on div "1" at bounding box center [264, 154] width 120 height 84
type input "[URL][DOMAIN_NAME]"
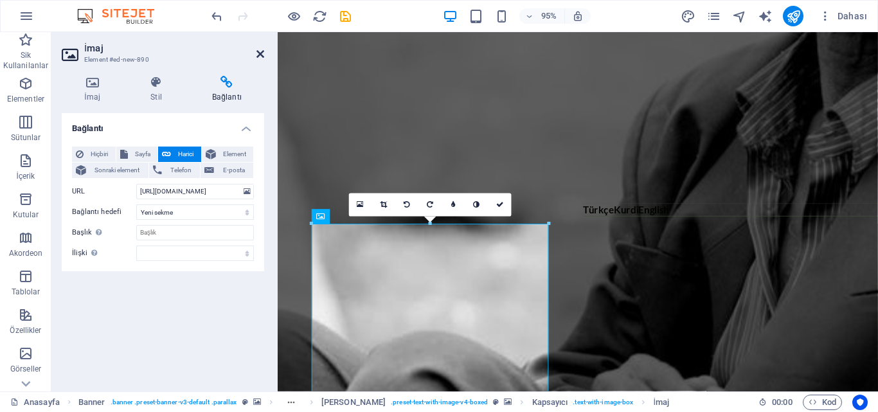
click at [260, 52] on icon at bounding box center [260, 54] width 8 height 10
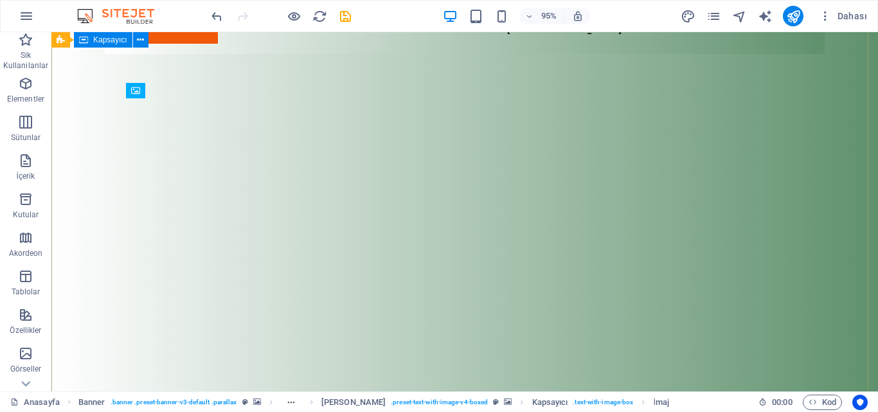
scroll to position [229, 0]
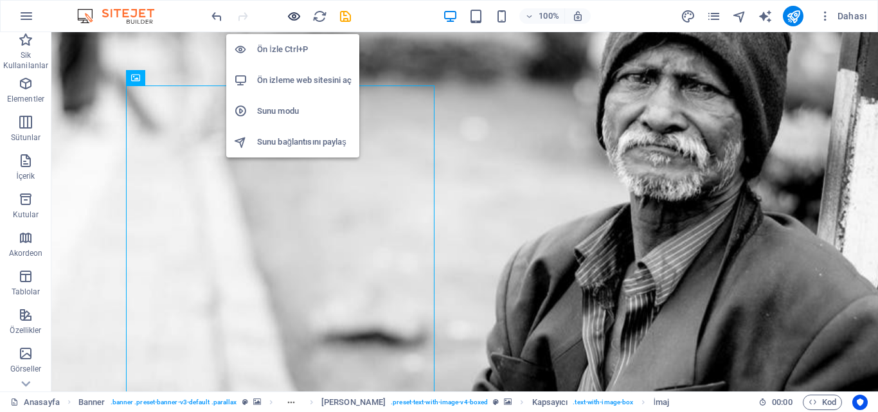
click at [294, 19] on icon "button" at bounding box center [294, 16] width 15 height 15
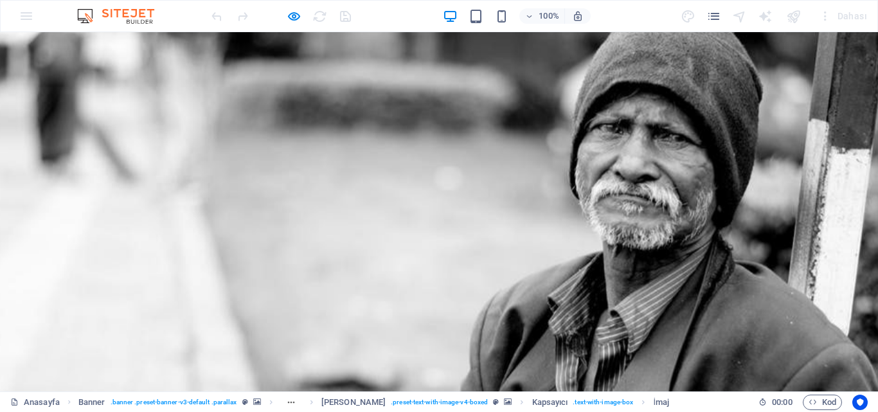
scroll to position [179, 0]
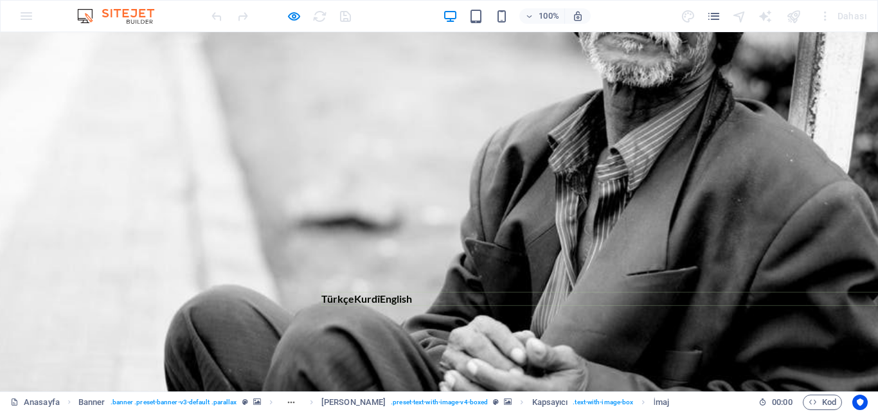
scroll to position [439, 0]
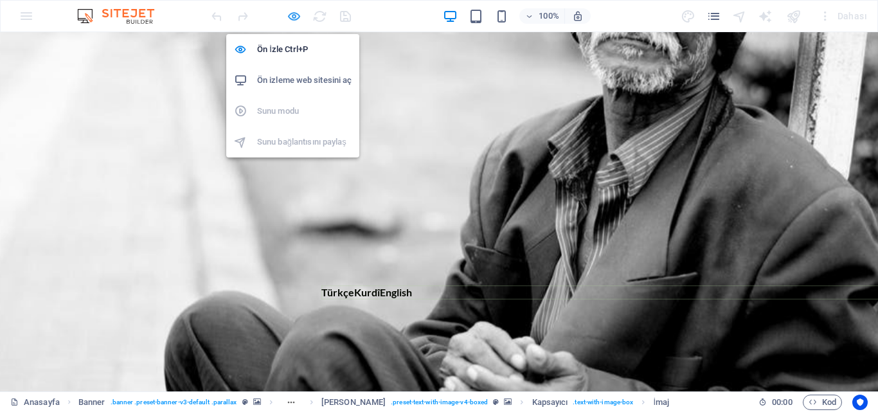
click at [290, 15] on icon "button" at bounding box center [294, 16] width 15 height 15
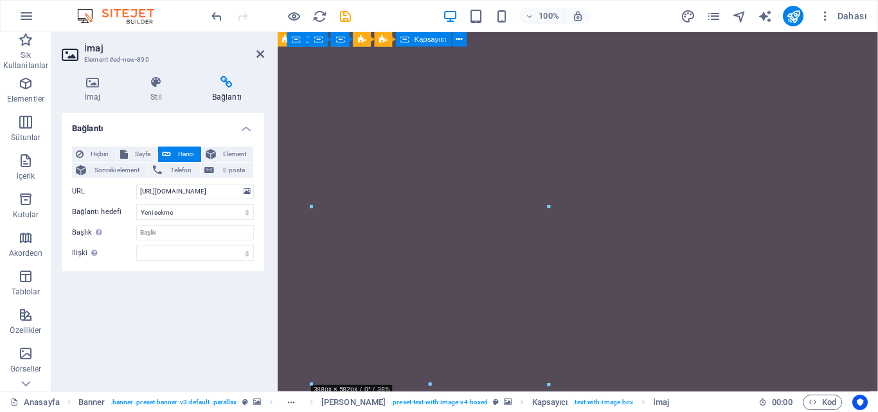
scroll to position [2037, 0]
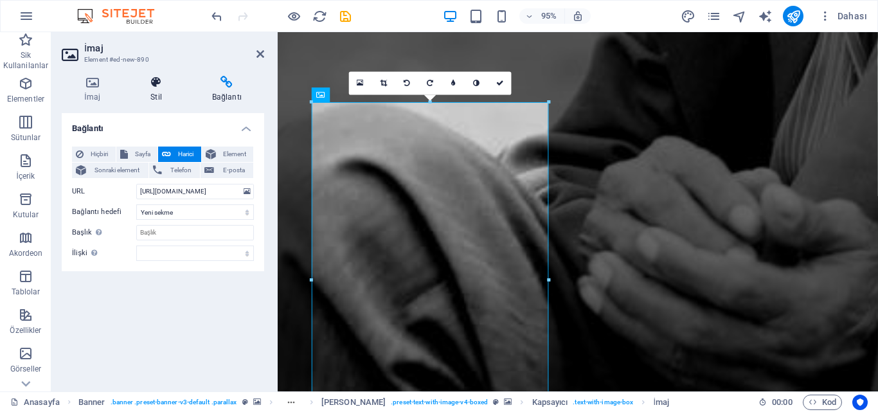
click at [154, 88] on icon at bounding box center [156, 82] width 57 height 13
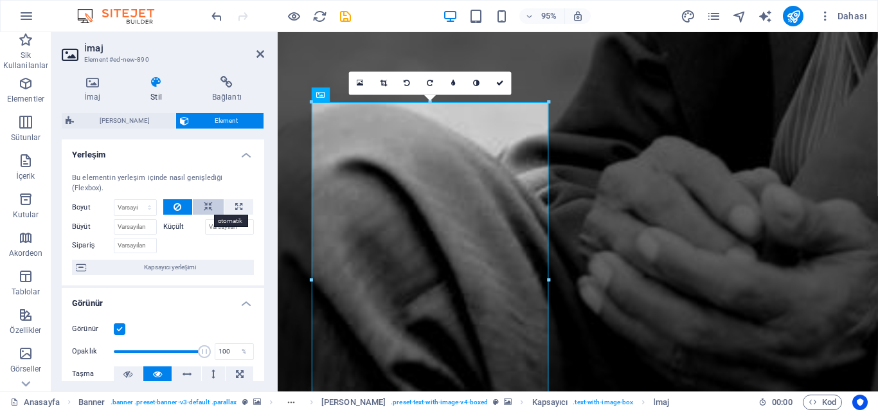
click at [208, 208] on icon at bounding box center [208, 206] width 9 height 15
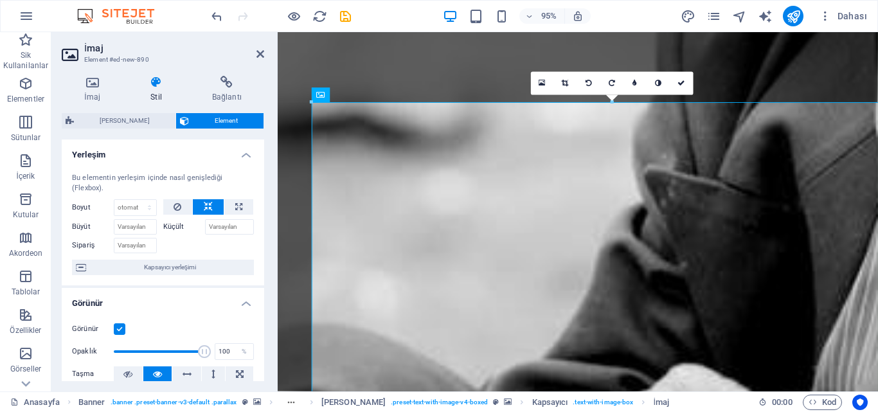
click at [209, 206] on icon at bounding box center [208, 206] width 9 height 15
click at [231, 206] on button at bounding box center [238, 206] width 29 height 15
type input "100"
select select "%"
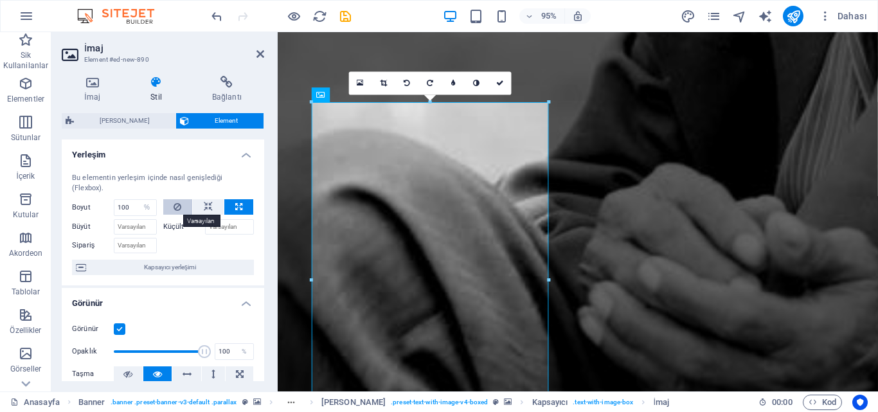
click at [174, 208] on icon at bounding box center [177, 206] width 8 height 15
click at [132, 205] on select "Varsayılan otomatik px % 1/1 1/2 1/3 1/4 1/5 1/6 1/7 1/8 1/9 1/10" at bounding box center [135, 207] width 42 height 15
select select "1/1"
click at [136, 200] on select "Varsayılan otomatik px % 1/1 1/2 1/3 1/4 1/5 1/6 1/7 1/8 1/9 1/10" at bounding box center [135, 207] width 42 height 15
type input "100"
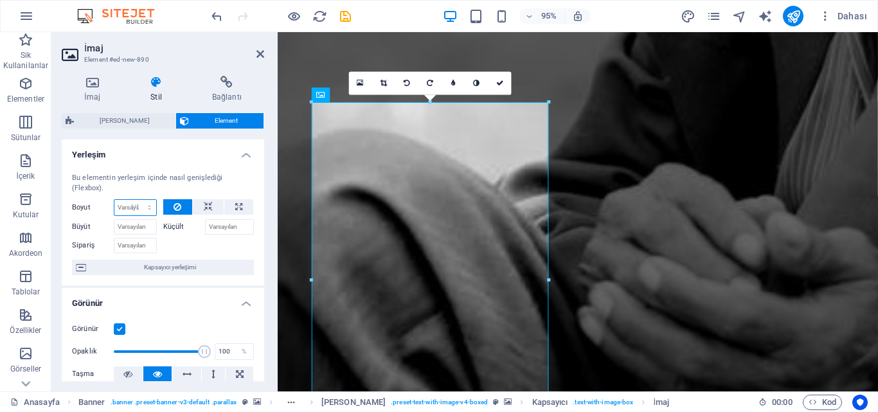
select select "%"
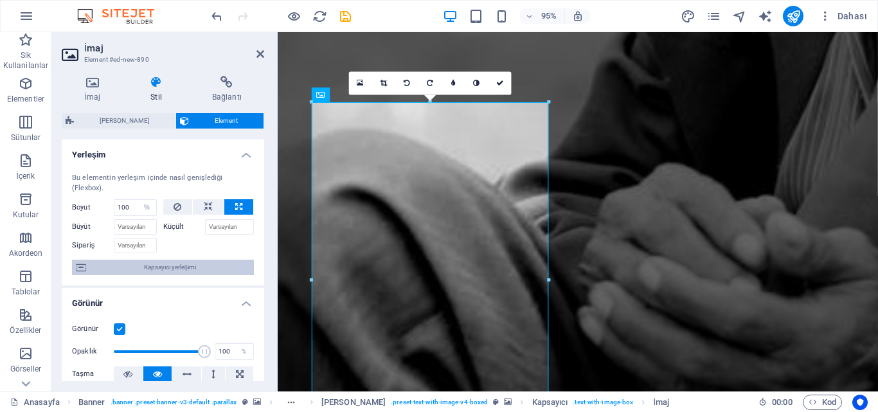
click at [165, 271] on span "Kapsayıcı yerleşimi" at bounding box center [170, 267] width 160 height 15
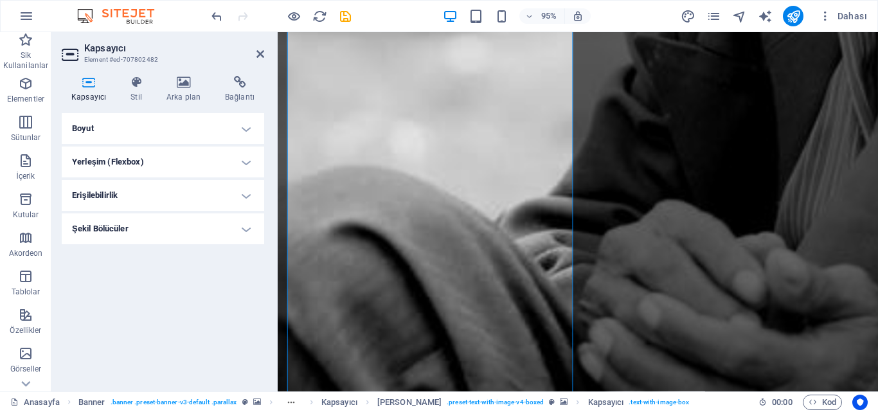
scroll to position [2114, 0]
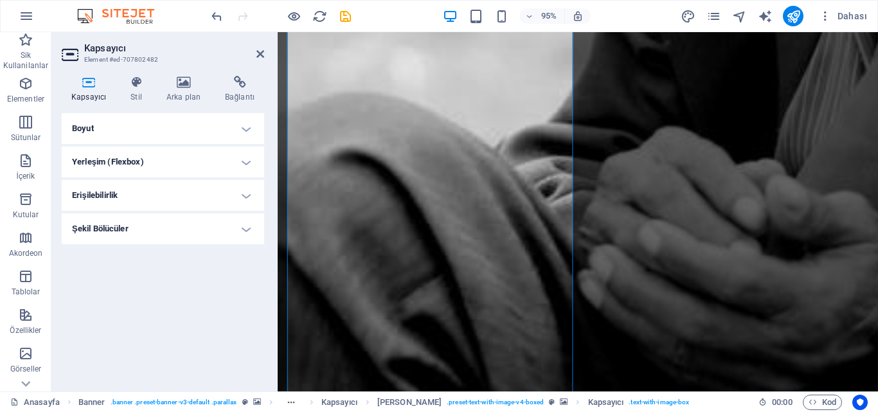
click at [249, 161] on h4 "Yerleşim (Flexbox)" at bounding box center [163, 162] width 202 height 31
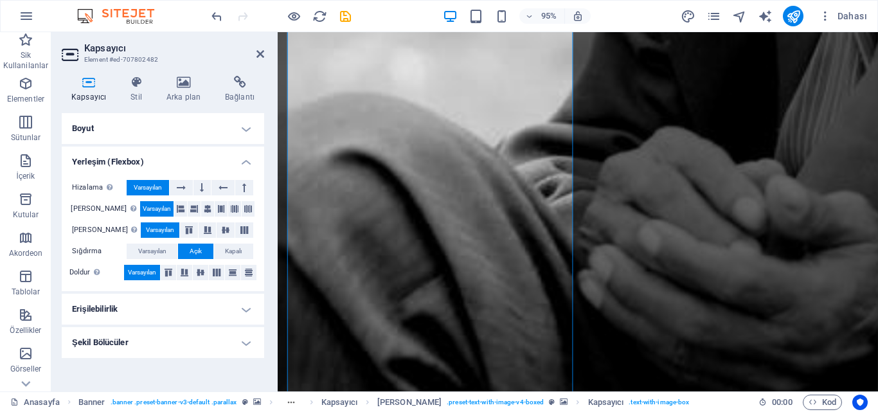
click at [209, 307] on h4 "Erişilebilirlik" at bounding box center [163, 309] width 202 height 31
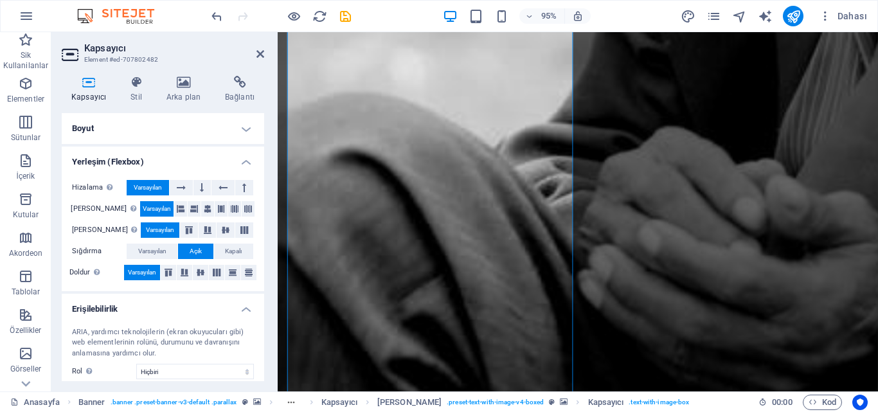
click at [239, 112] on div "Kapsayıcı Stil Arka plan Bağlantı Boyut Yükseklik Varsayılan px rem % vh vw Min…" at bounding box center [163, 228] width 202 height 305
click at [239, 127] on h4 "Boyut" at bounding box center [163, 128] width 202 height 31
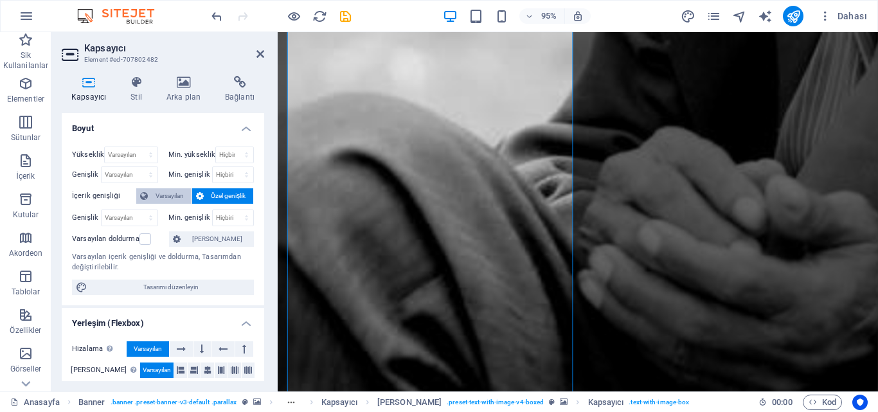
click at [172, 194] on span "Varsayılan" at bounding box center [170, 195] width 36 height 15
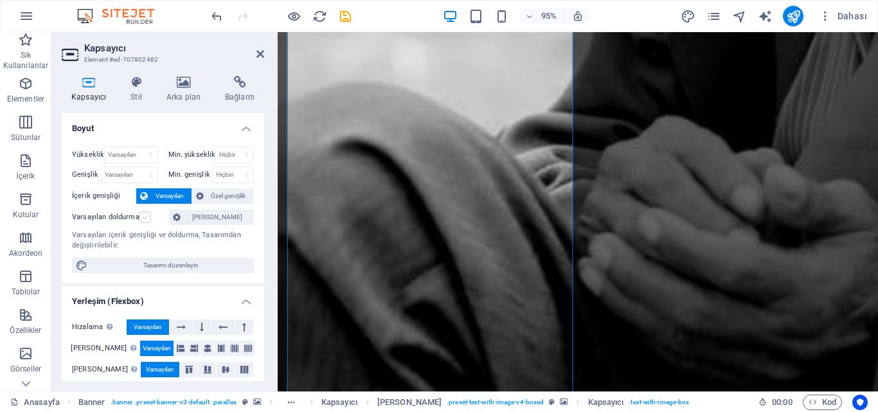
click at [141, 217] on label at bounding box center [145, 217] width 12 height 12
click at [0, 0] on input "Varsayılan doldurma" at bounding box center [0, 0] width 0 height 0
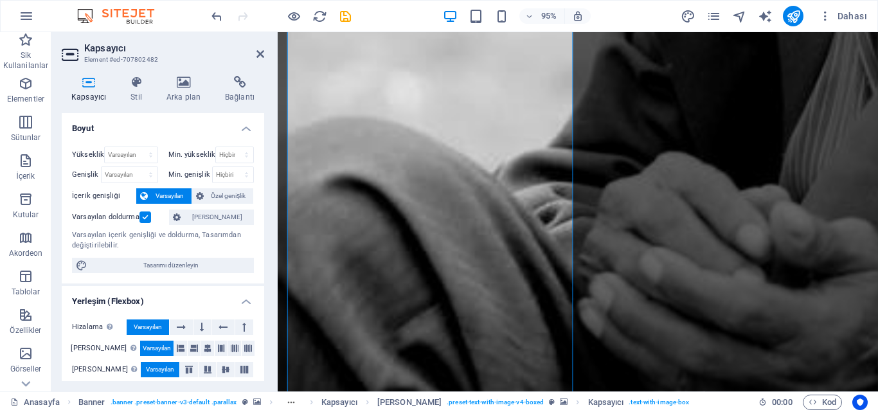
click at [226, 208] on div "Yükseklik Varsayılan px rem % vh vw Min. yükseklik Hiçbiri px rem % vh vw Geniş…" at bounding box center [163, 209] width 202 height 147
click at [209, 222] on span "[PERSON_NAME]" at bounding box center [217, 216] width 66 height 15
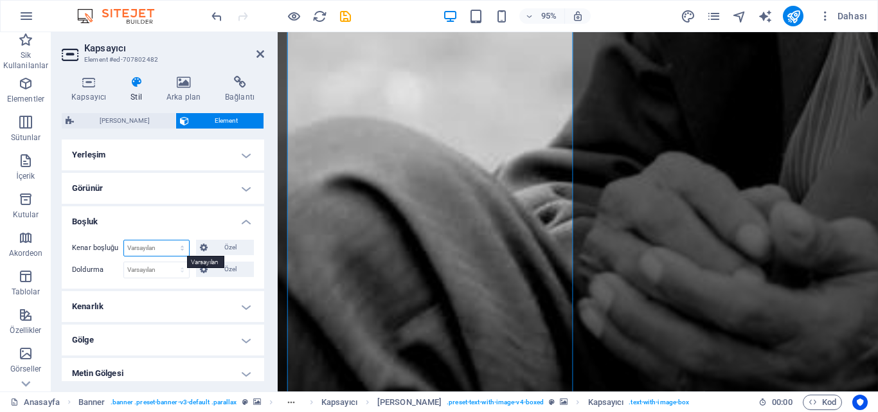
click at [172, 243] on select "Varsayılan otomatik px % rem vw vh Özel" at bounding box center [156, 247] width 65 height 15
select select "px"
click at [169, 240] on select "Varsayılan otomatik px % rem vw vh Özel" at bounding box center [156, 247] width 65 height 15
type input "10"
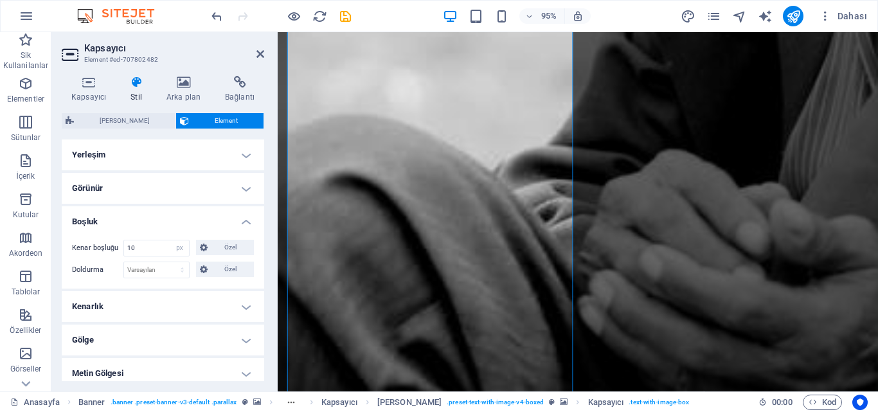
click at [180, 226] on h4 "Boşluk" at bounding box center [163, 217] width 202 height 23
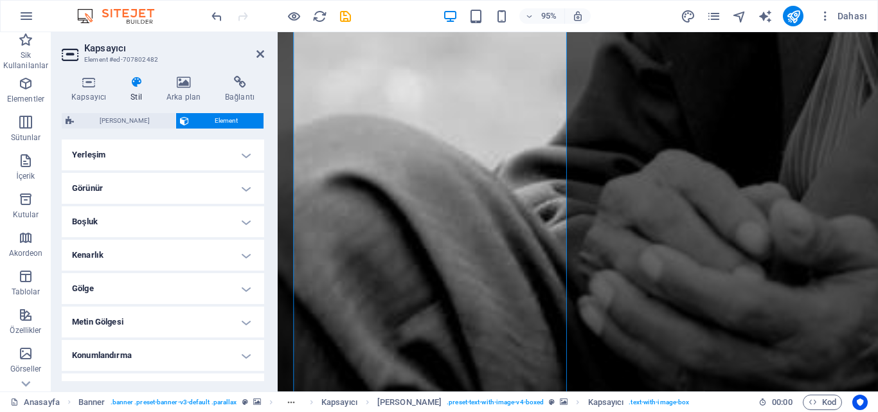
click at [213, 184] on h4 "Görünür" at bounding box center [163, 188] width 202 height 31
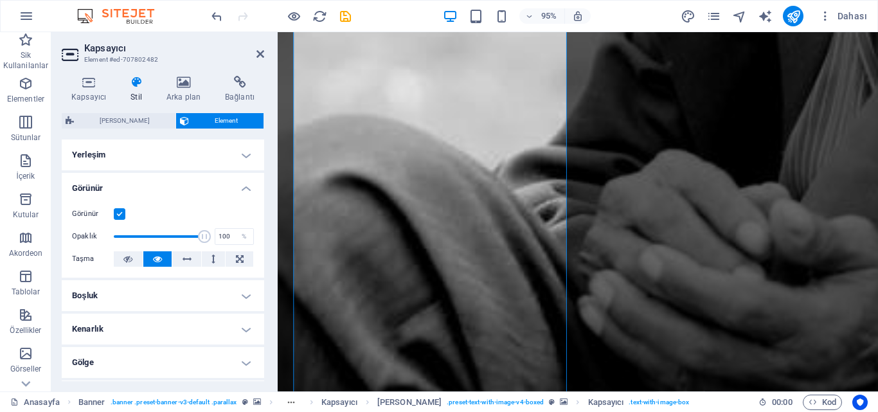
click at [218, 181] on h4 "Görünür" at bounding box center [163, 184] width 202 height 23
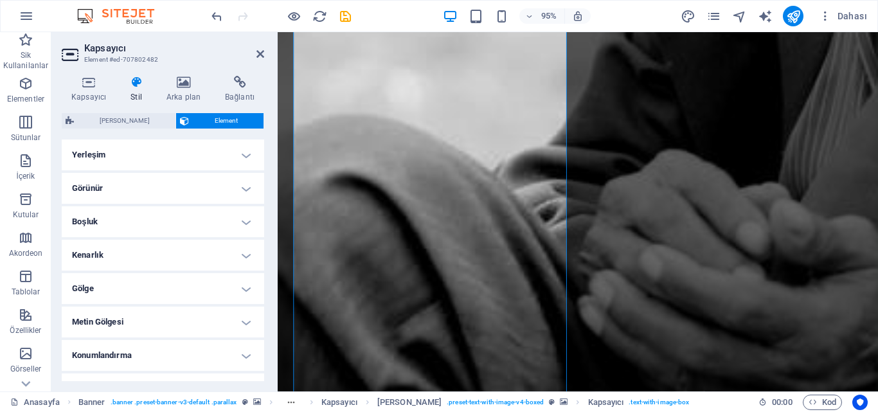
click at [195, 153] on h4 "Yerleşim" at bounding box center [163, 154] width 202 height 31
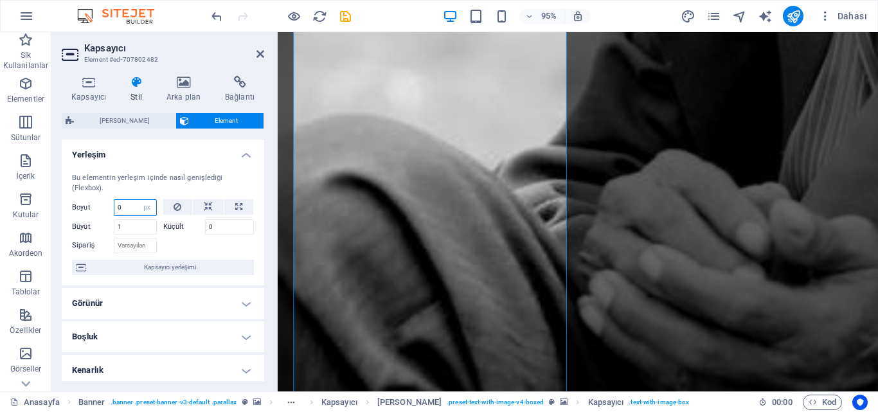
click at [133, 204] on input "0" at bounding box center [135, 207] width 42 height 15
type input "10"
click at [188, 181] on div "Bu elementin yerleşim içinde nasıl genişlediği (Flexbox)." at bounding box center [163, 183] width 182 height 21
click at [129, 232] on input "1" at bounding box center [135, 226] width 43 height 15
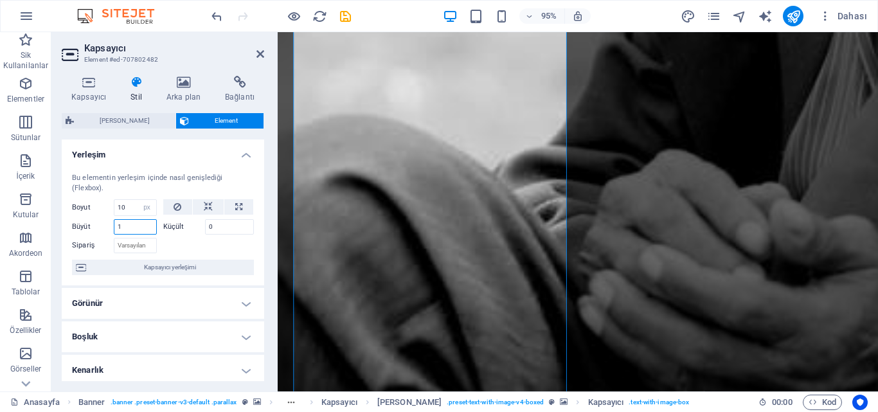
click at [129, 232] on input "1" at bounding box center [135, 226] width 43 height 15
click at [209, 243] on div at bounding box center [208, 244] width 91 height 19
click at [170, 307] on h4 "Görünür" at bounding box center [163, 303] width 202 height 31
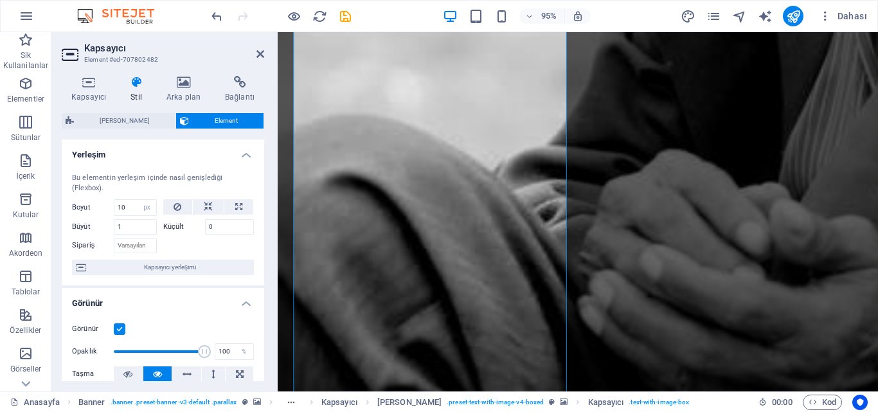
click at [265, 58] on aside "Kapsayıcı Element #ed-707802482 Kapsayıcı Stil Arka plan Bağlantı Boyut Yüksekl…" at bounding box center [164, 211] width 226 height 359
click at [257, 53] on icon at bounding box center [260, 54] width 8 height 10
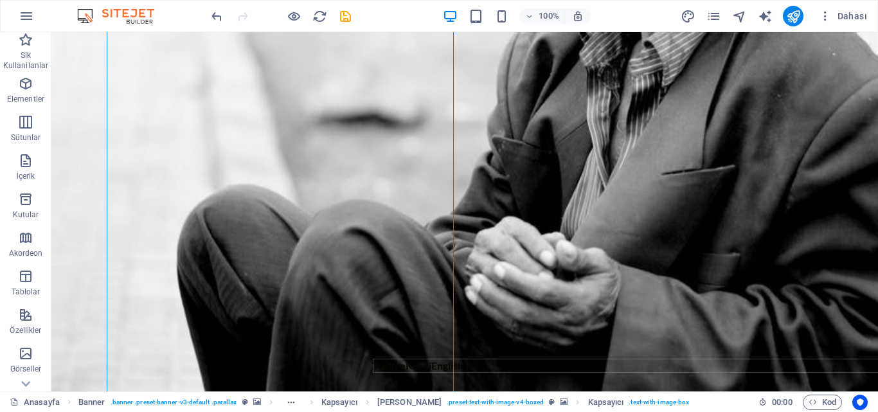
scroll to position [93, 0]
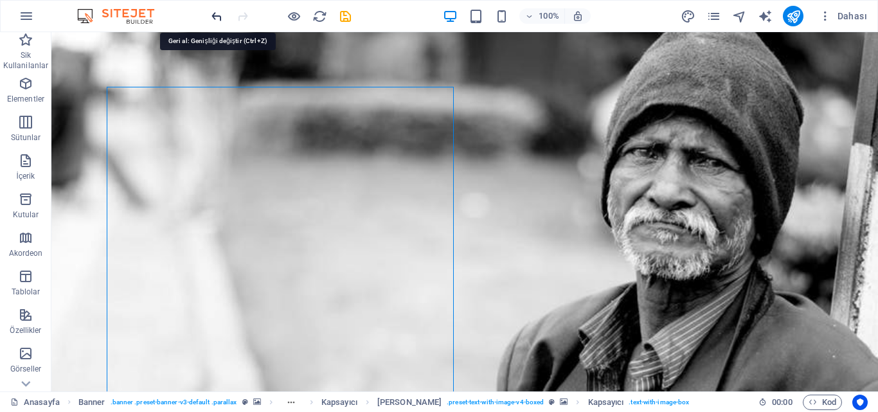
click at [218, 16] on icon "undo" at bounding box center [216, 16] width 15 height 15
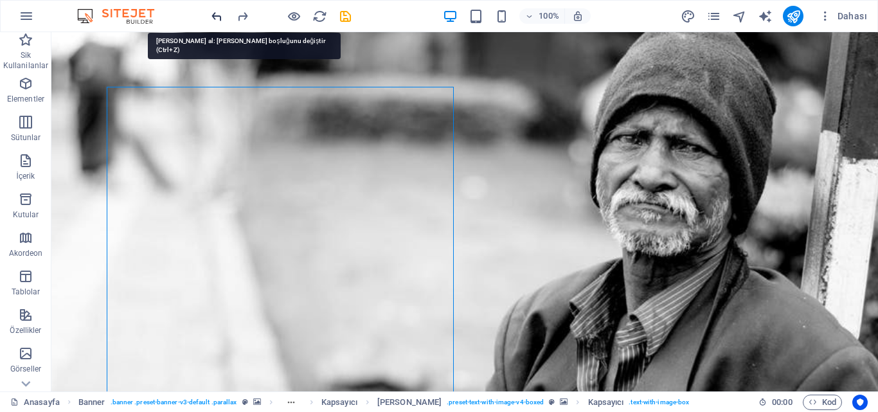
click at [218, 16] on icon "undo" at bounding box center [216, 16] width 15 height 15
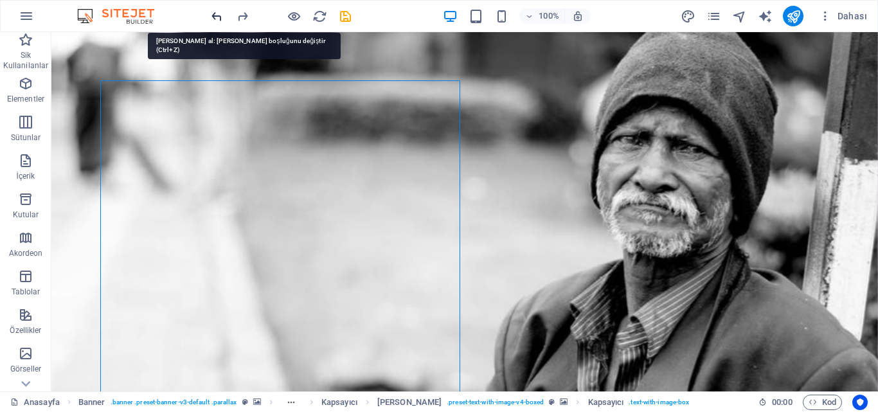
click at [218, 16] on icon "undo" at bounding box center [216, 16] width 15 height 15
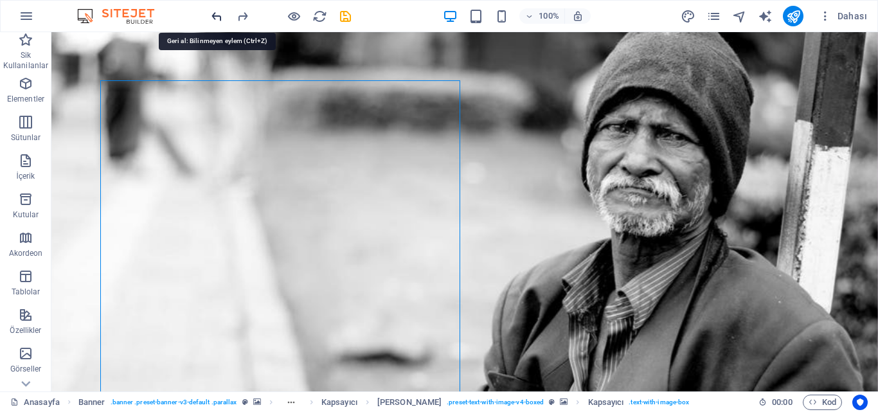
click at [218, 16] on icon "undo" at bounding box center [216, 16] width 15 height 15
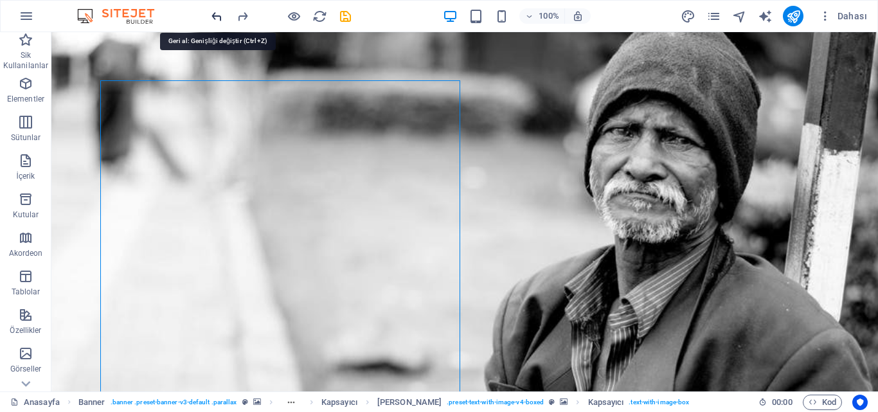
click at [218, 16] on icon "undo" at bounding box center [216, 16] width 15 height 15
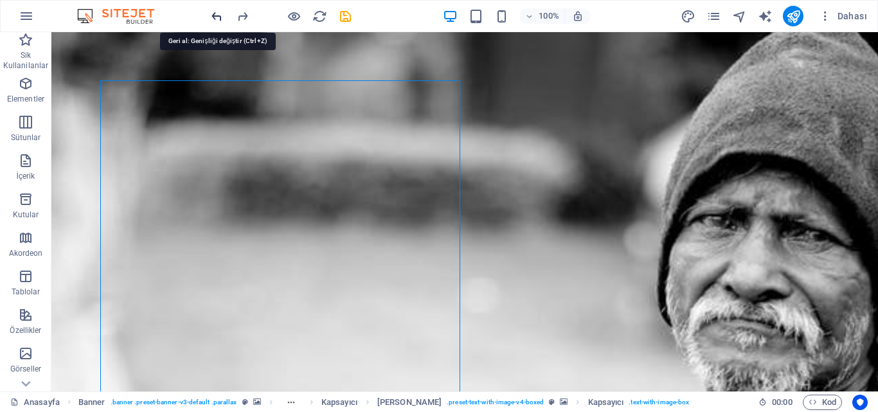
click at [218, 16] on icon "undo" at bounding box center [216, 16] width 15 height 15
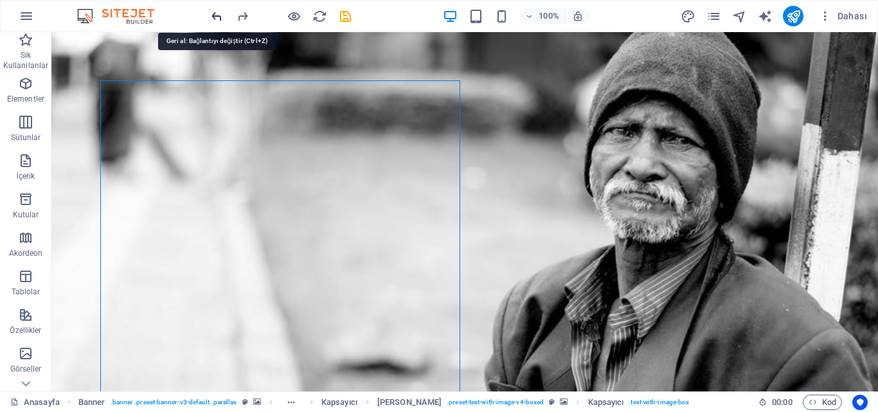
click at [218, 16] on icon "undo" at bounding box center [216, 16] width 15 height 15
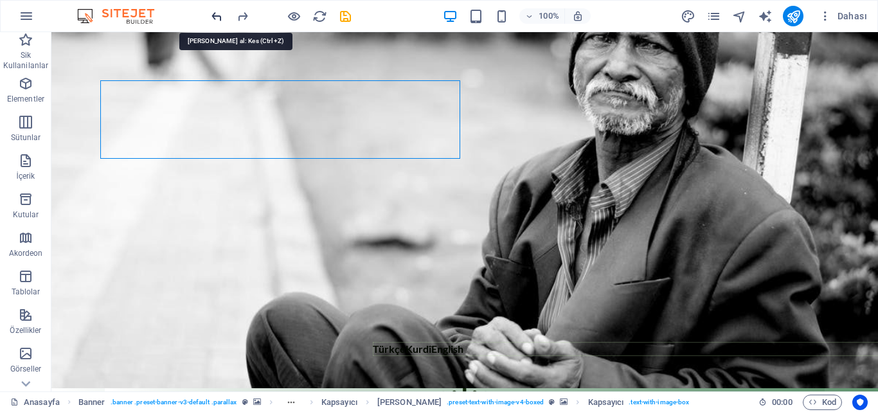
click at [218, 16] on icon "undo" at bounding box center [216, 16] width 15 height 15
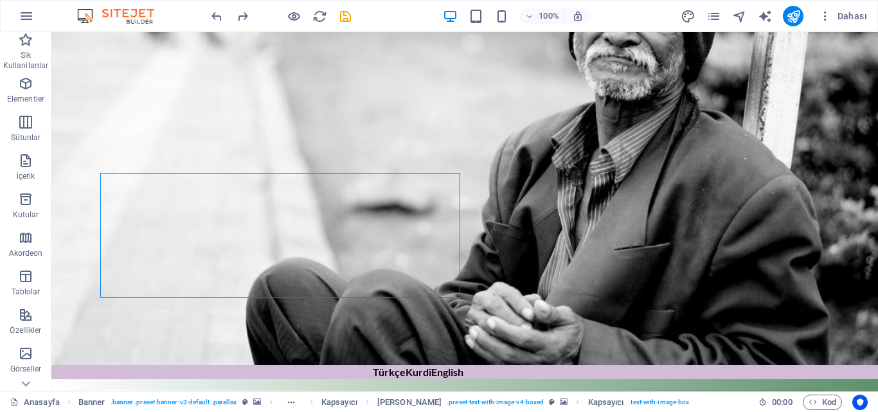
scroll to position [0, 0]
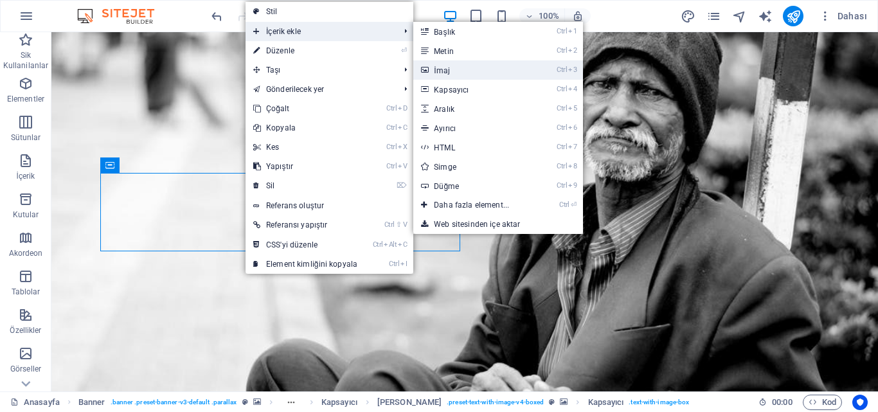
click at [458, 70] on link "Ctrl 3 İmaj" at bounding box center [473, 69] width 121 height 19
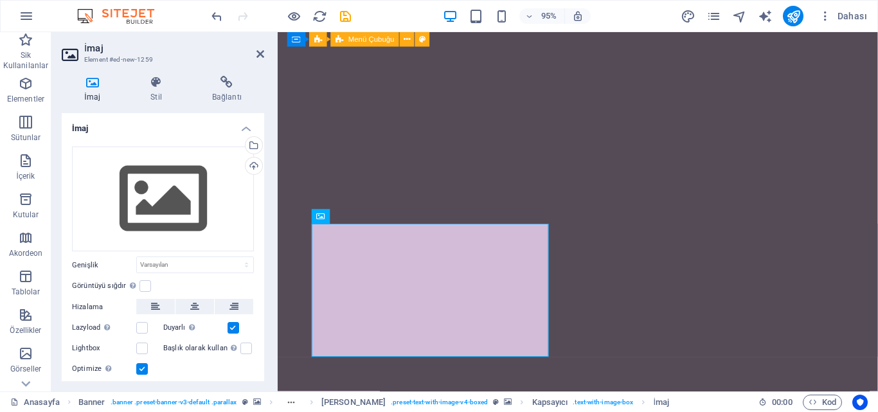
scroll to position [878, 0]
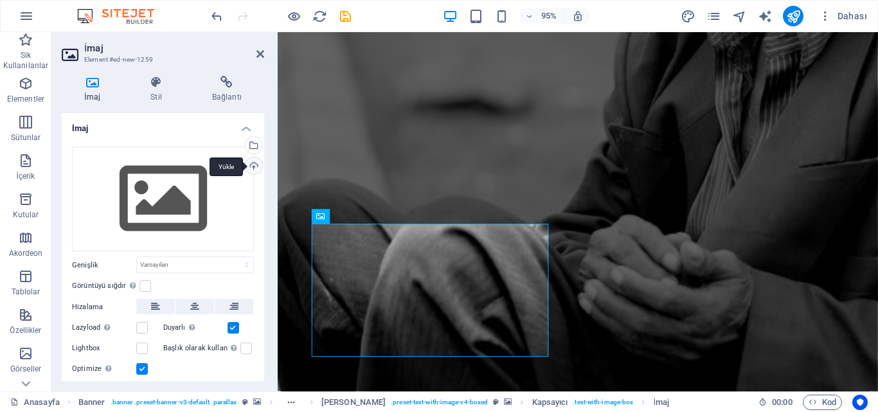
click at [254, 161] on div "Yükle" at bounding box center [252, 166] width 19 height 19
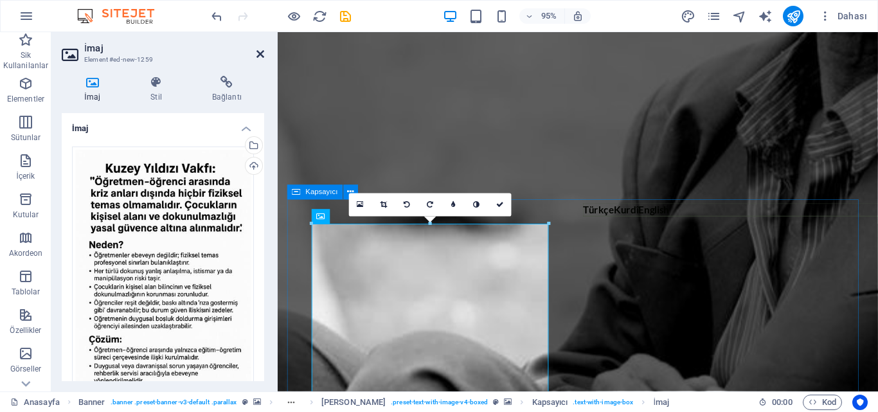
click at [261, 53] on icon at bounding box center [260, 54] width 8 height 10
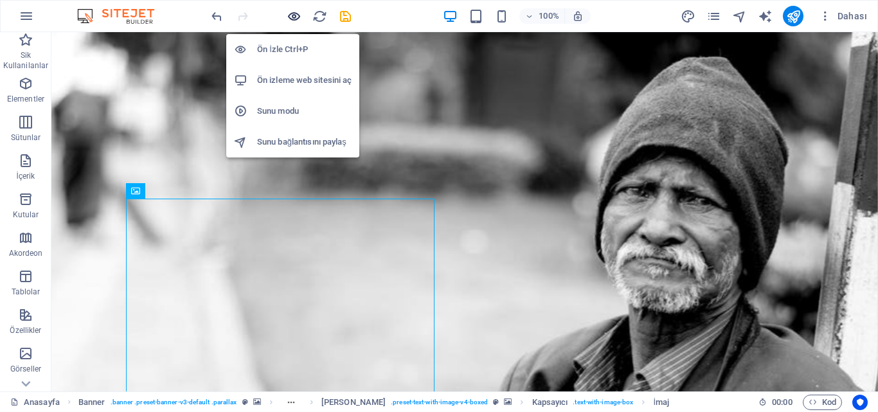
click at [301, 12] on icon "button" at bounding box center [294, 16] width 15 height 15
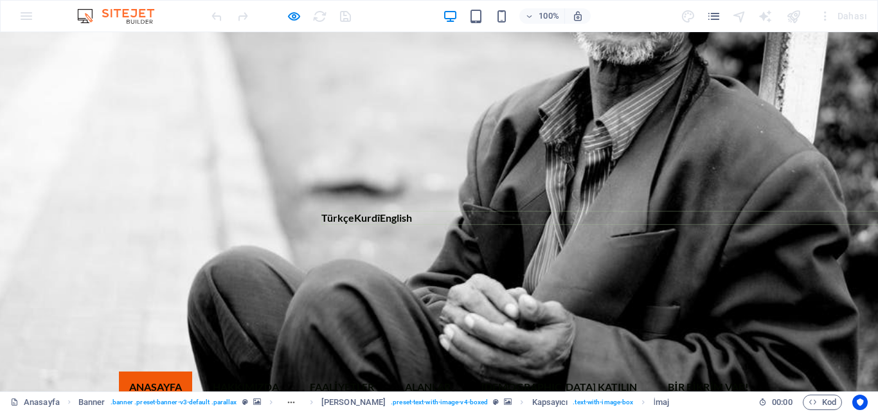
scroll to position [449, 0]
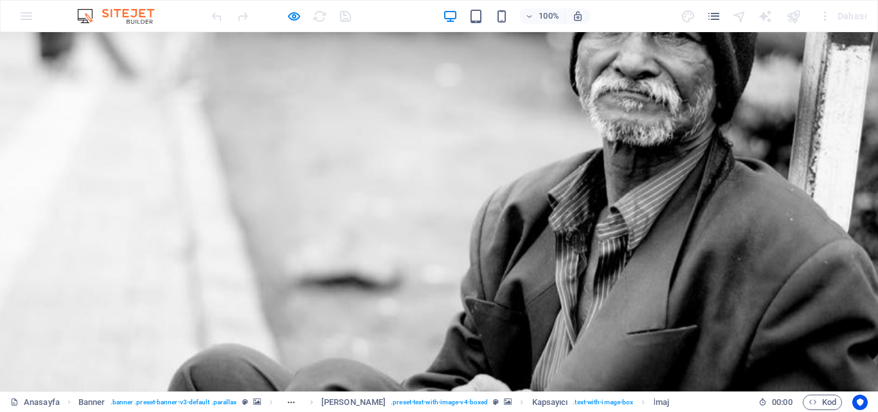
scroll to position [321, 0]
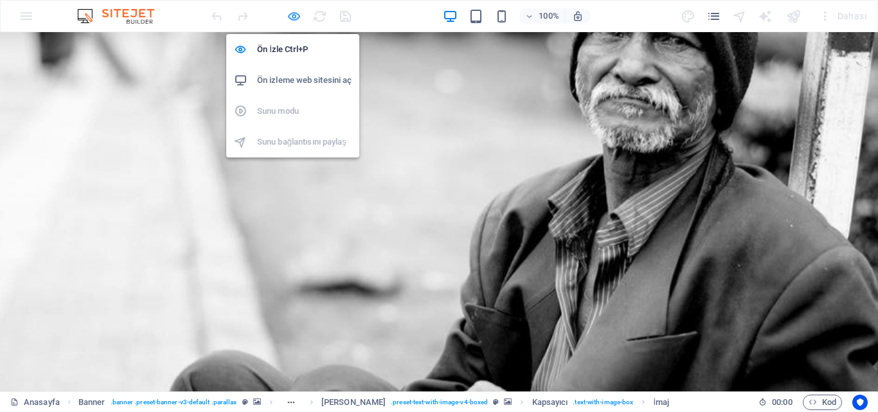
click at [292, 16] on icon "button" at bounding box center [294, 16] width 15 height 15
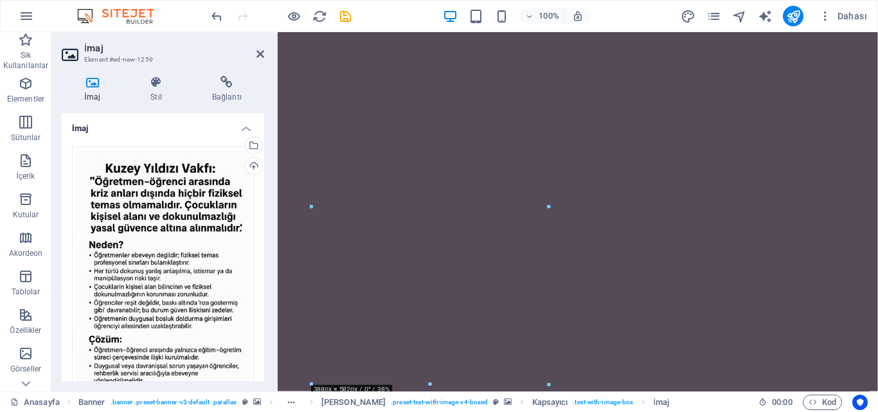
scroll to position [2037, 0]
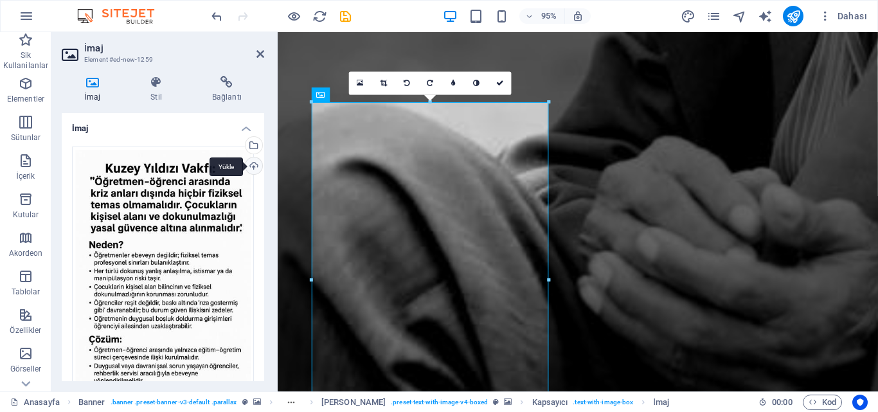
click at [243, 165] on div "Yükle" at bounding box center [252, 166] width 19 height 19
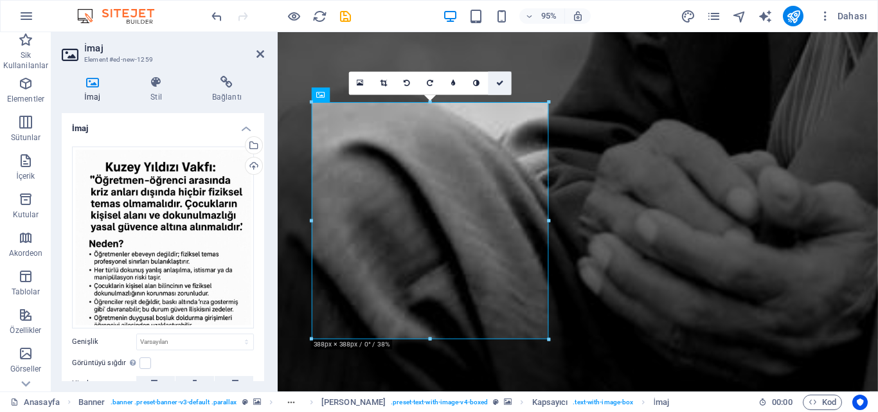
click at [500, 82] on icon at bounding box center [500, 83] width 8 height 7
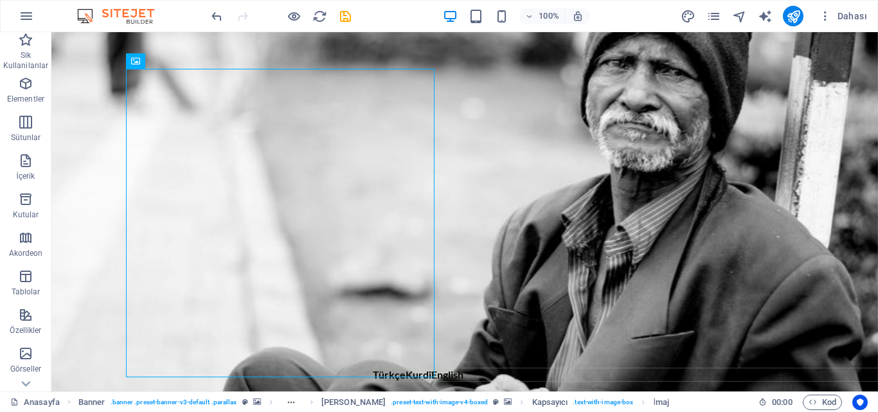
scroll to position [339, 0]
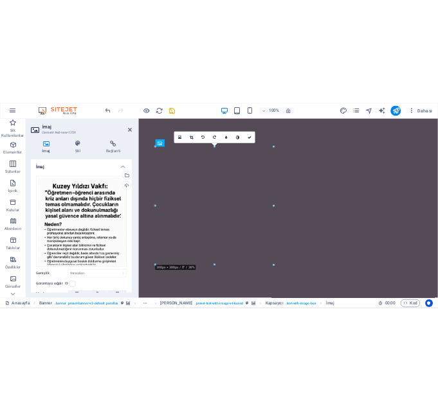
scroll to position [1975, 0]
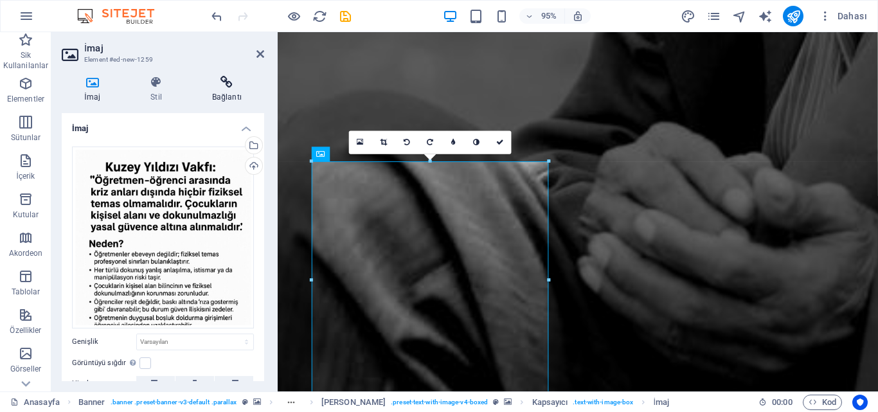
click at [245, 79] on icon at bounding box center [227, 82] width 75 height 13
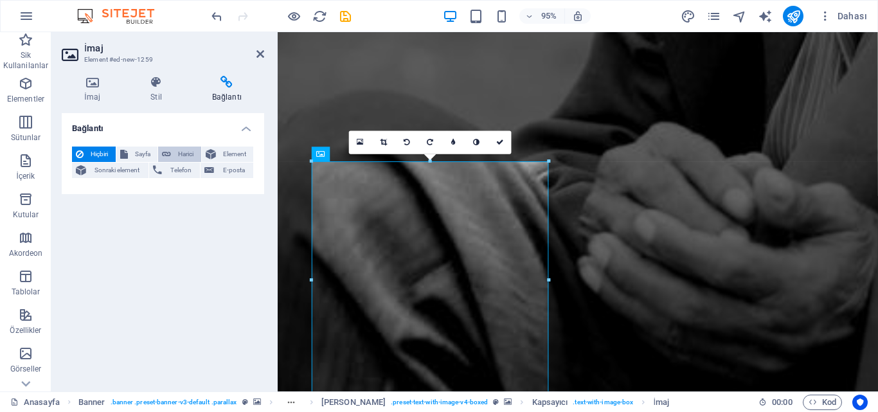
click at [185, 155] on span "Harici" at bounding box center [186, 154] width 22 height 15
select select "blank"
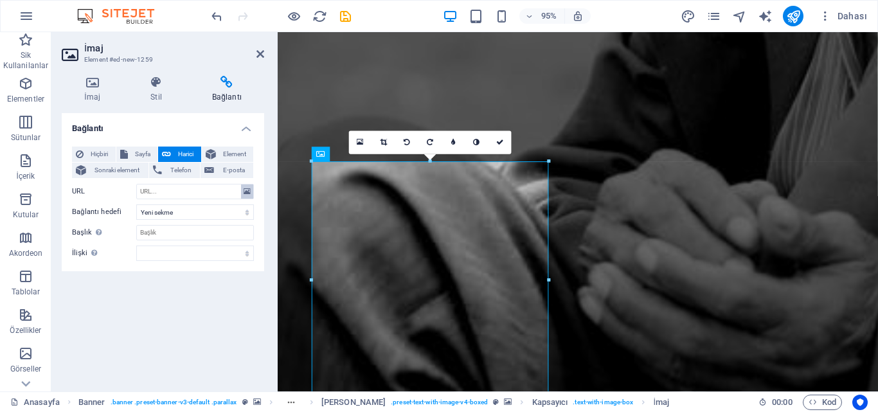
click at [244, 192] on icon at bounding box center [247, 191] width 7 height 14
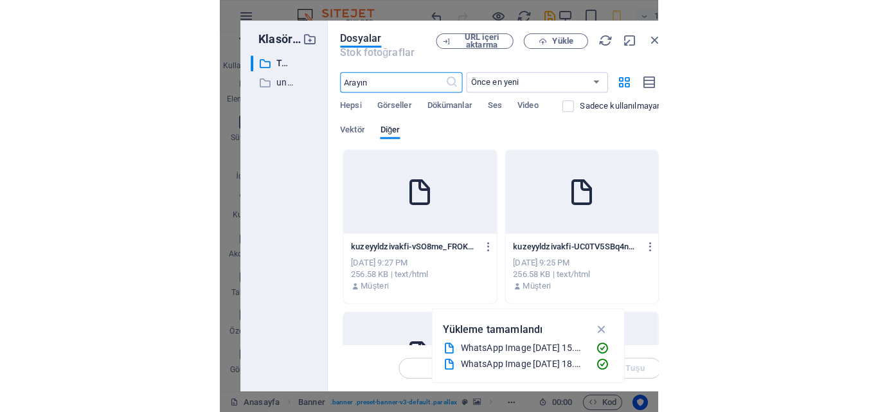
scroll to position [1754, 0]
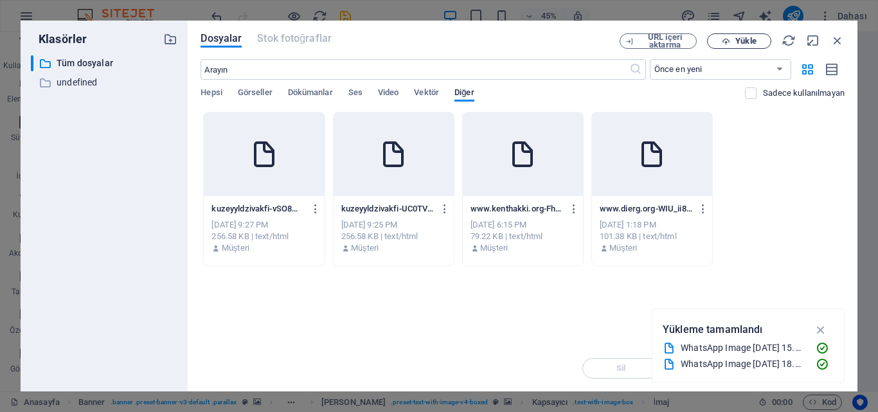
click at [739, 40] on span "Yükle" at bounding box center [745, 41] width 21 height 8
type input "[URL][DOMAIN_NAME]"
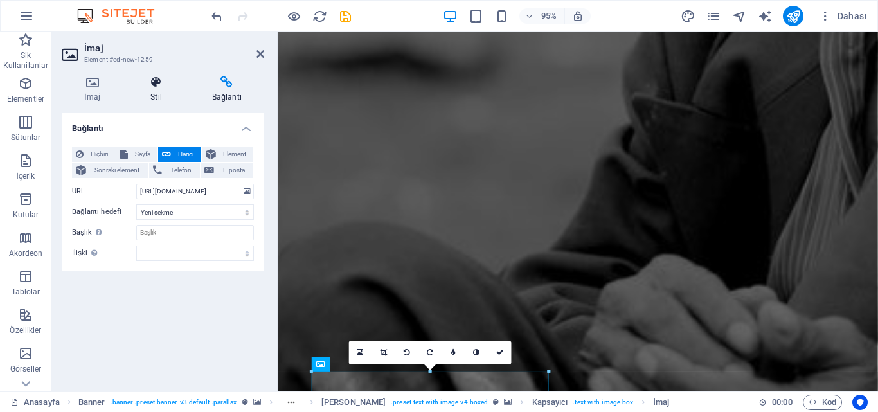
click at [148, 87] on icon at bounding box center [156, 82] width 57 height 13
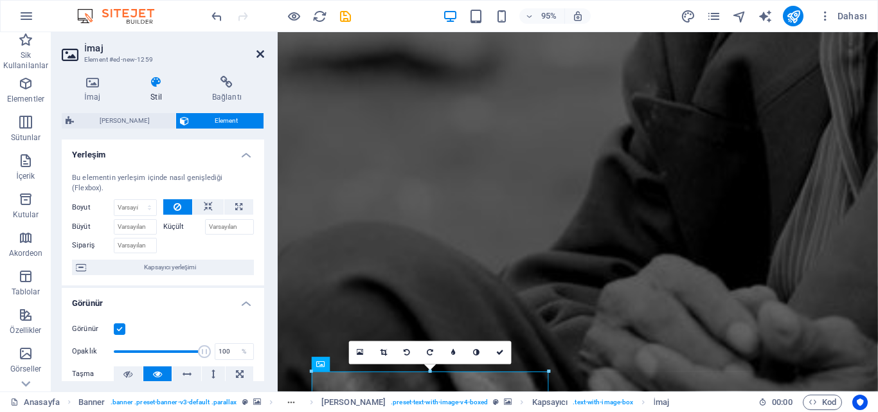
click at [259, 49] on icon at bounding box center [260, 54] width 8 height 10
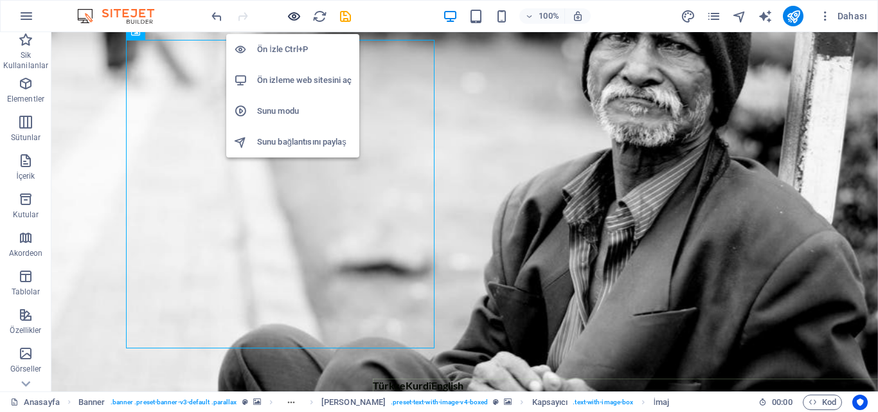
click at [294, 15] on icon "button" at bounding box center [294, 16] width 15 height 15
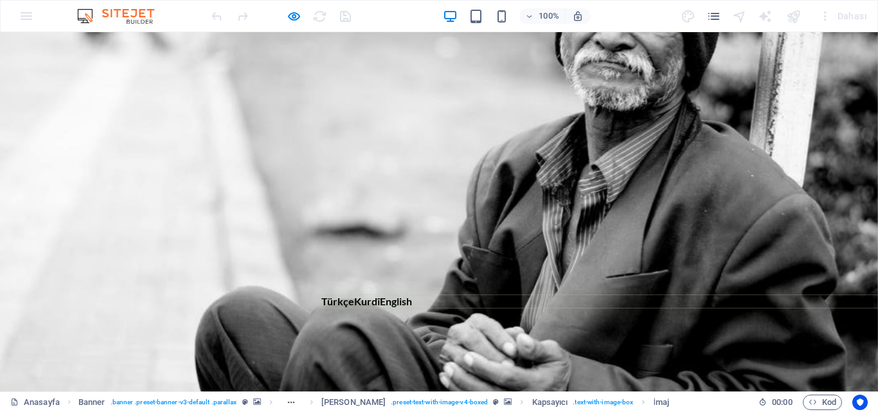
scroll to position [369, 0]
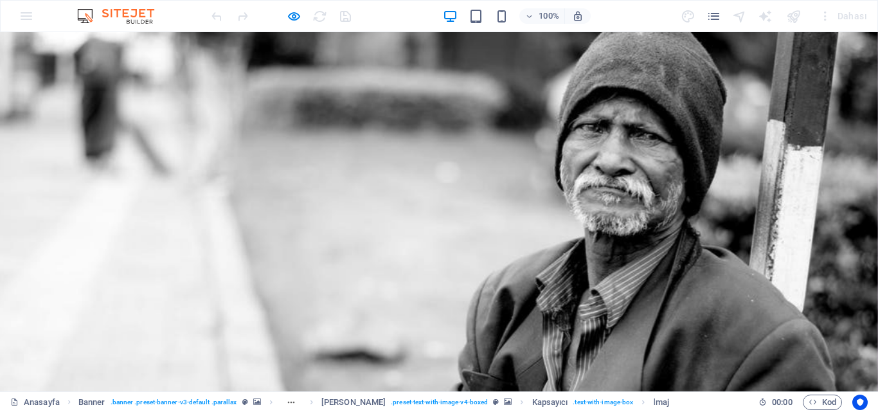
scroll to position [0, 0]
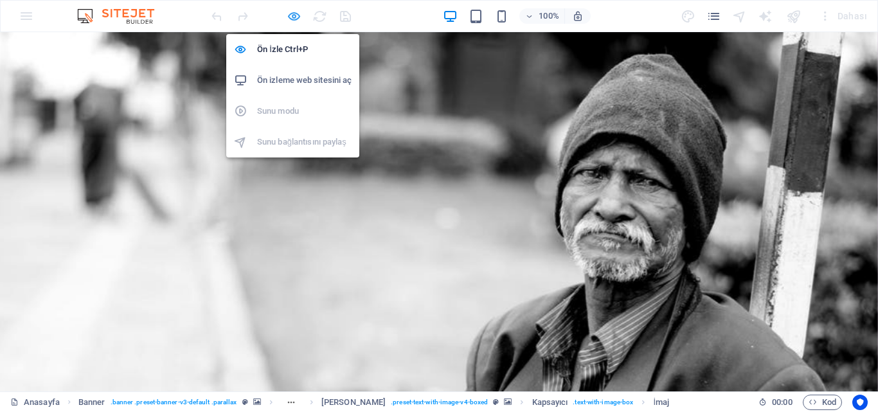
click at [295, 18] on icon "button" at bounding box center [294, 16] width 15 height 15
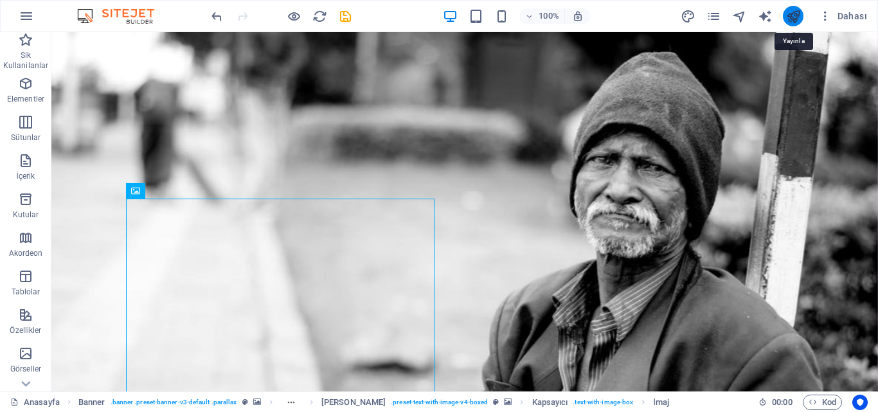
click at [794, 10] on icon "publish" at bounding box center [793, 16] width 15 height 15
